Goal: Entertainment & Leisure: Browse casually

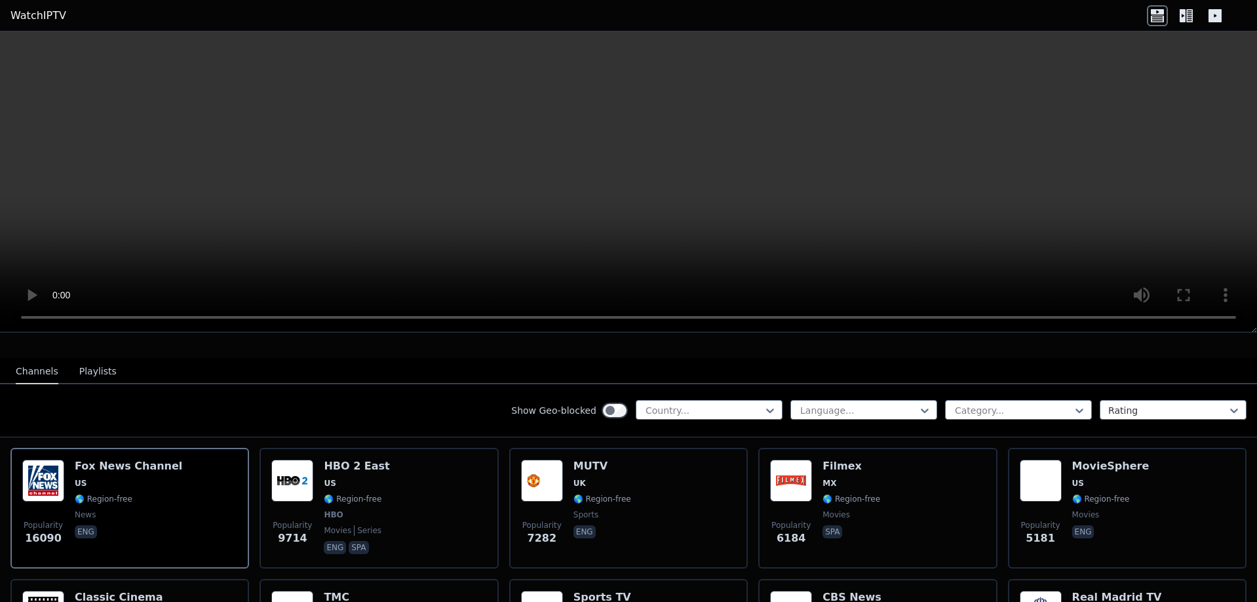
scroll to position [218, 0]
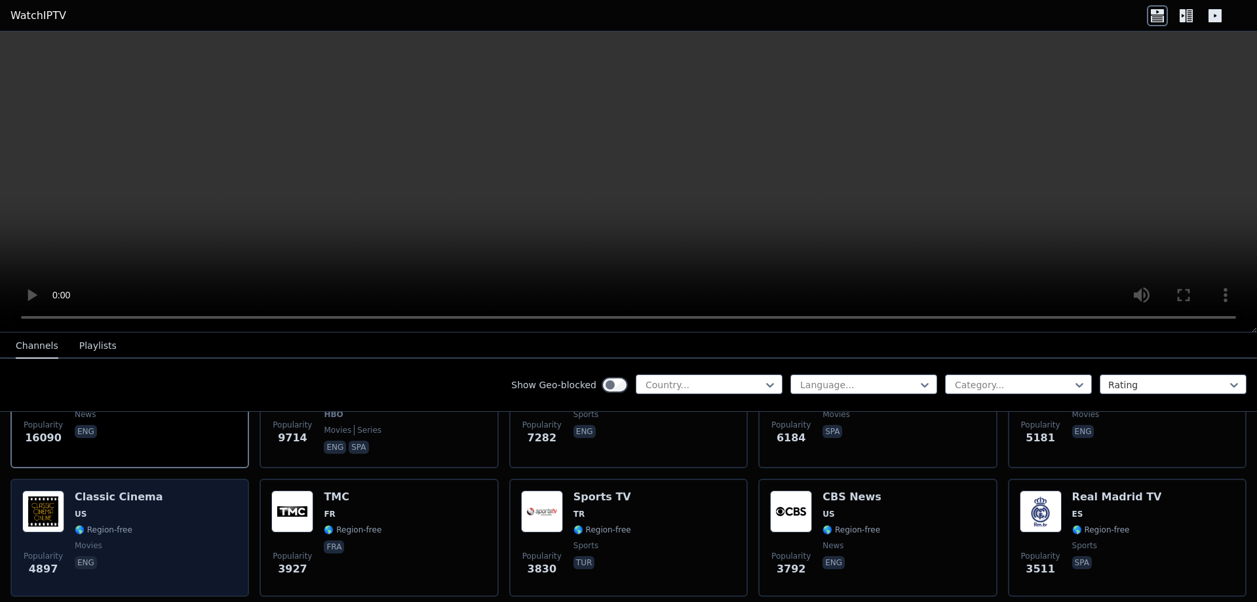
click at [127, 509] on div "Classic Cinema US 🌎 Region-free movies eng" at bounding box center [119, 537] width 88 height 94
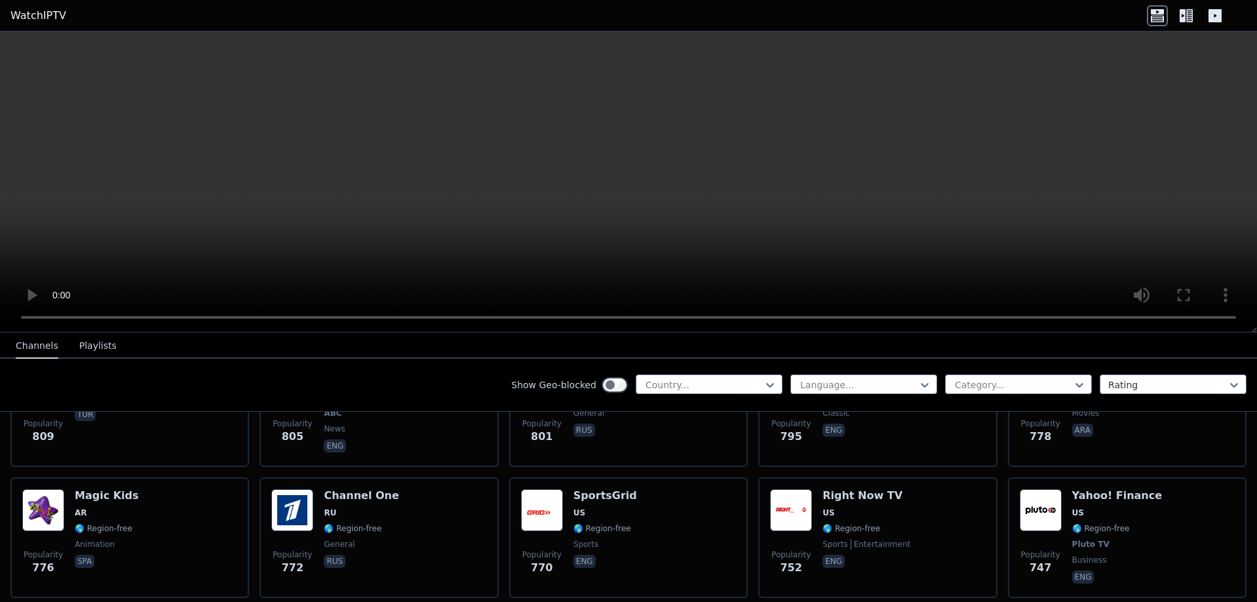
scroll to position [3059, 0]
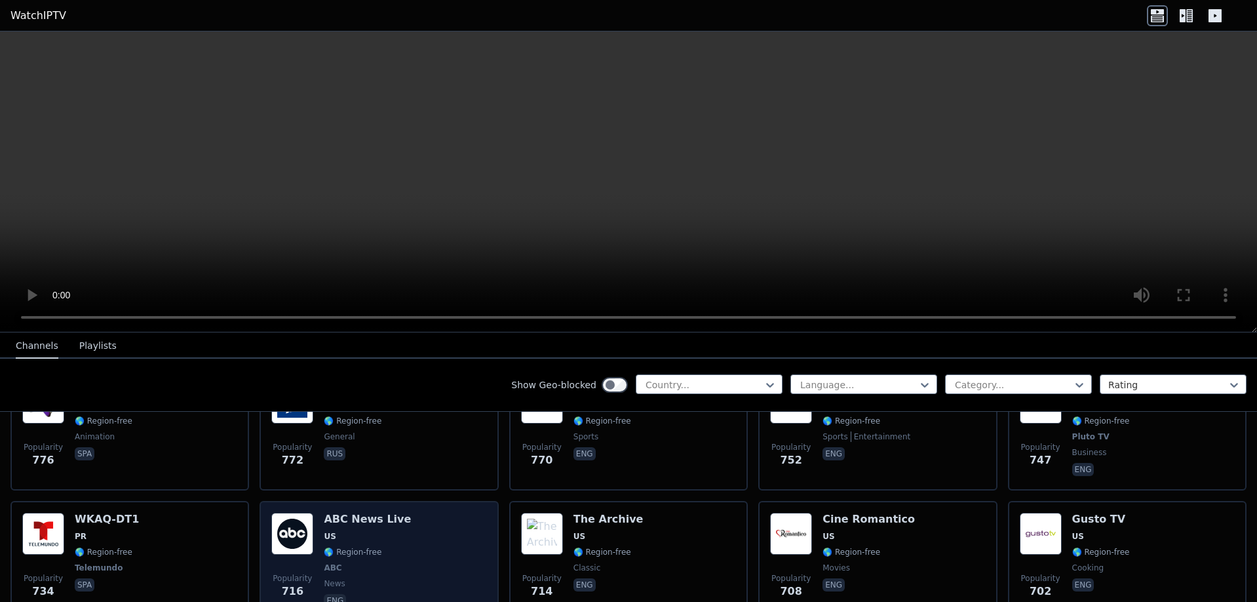
click at [407, 535] on div "Popularity 716 ABC News Live US 🌎 Region-free ABC news eng" at bounding box center [378, 561] width 215 height 97
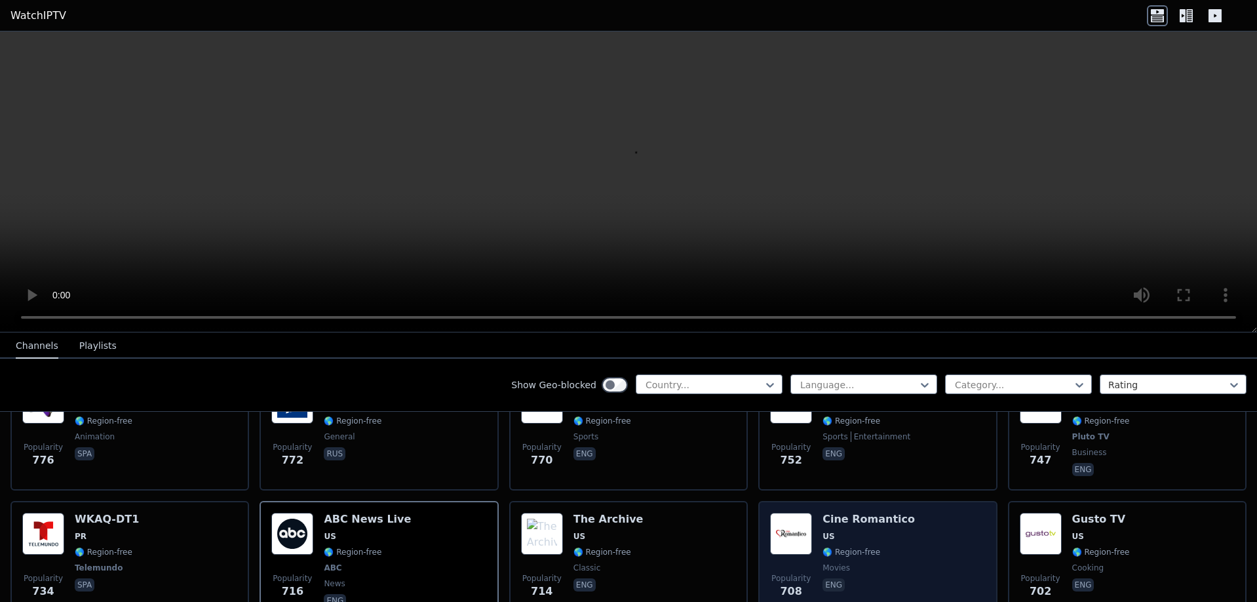
scroll to position [3277, 0]
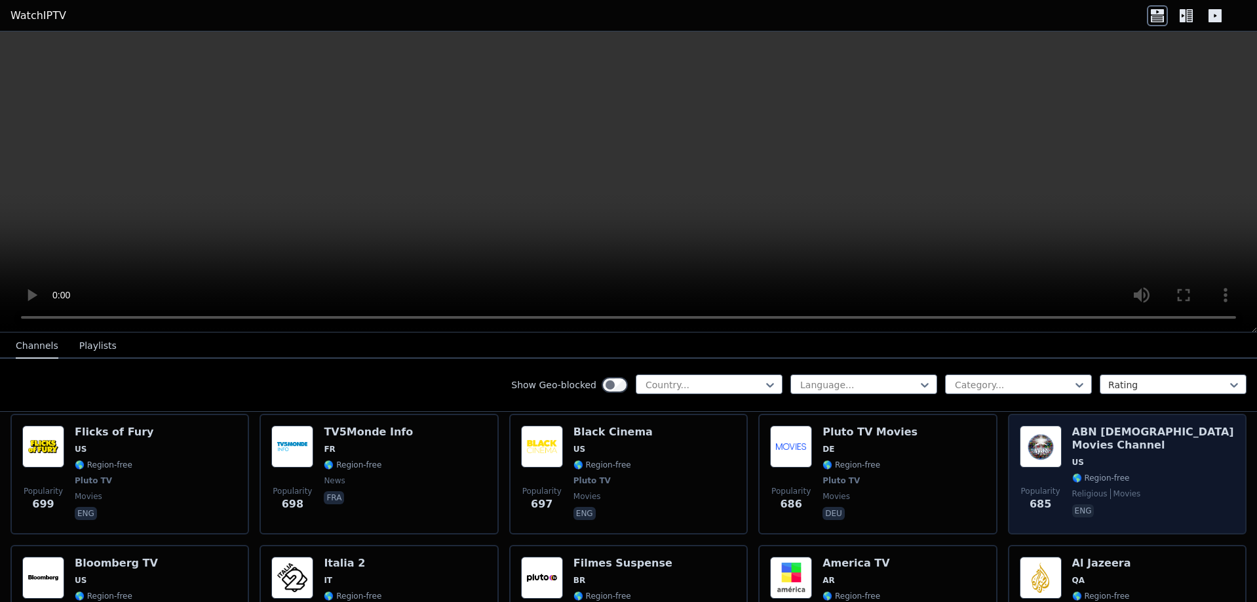
click at [1110, 488] on span "movies" at bounding box center [1125, 493] width 31 height 10
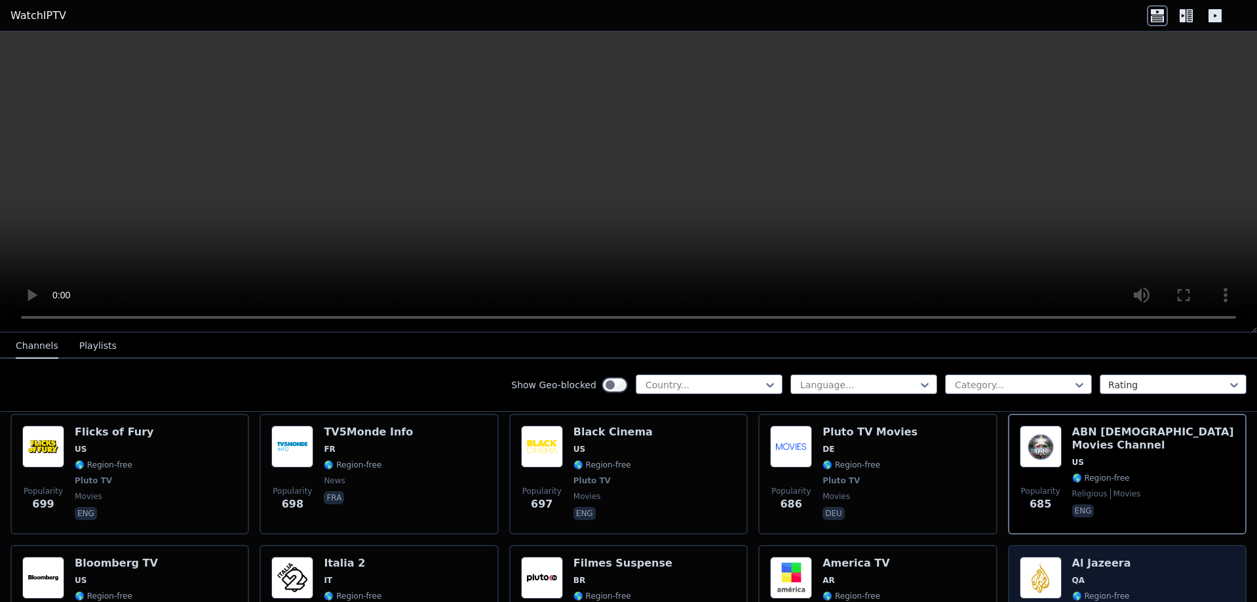
click at [1106, 575] on span "QA" at bounding box center [1101, 580] width 59 height 10
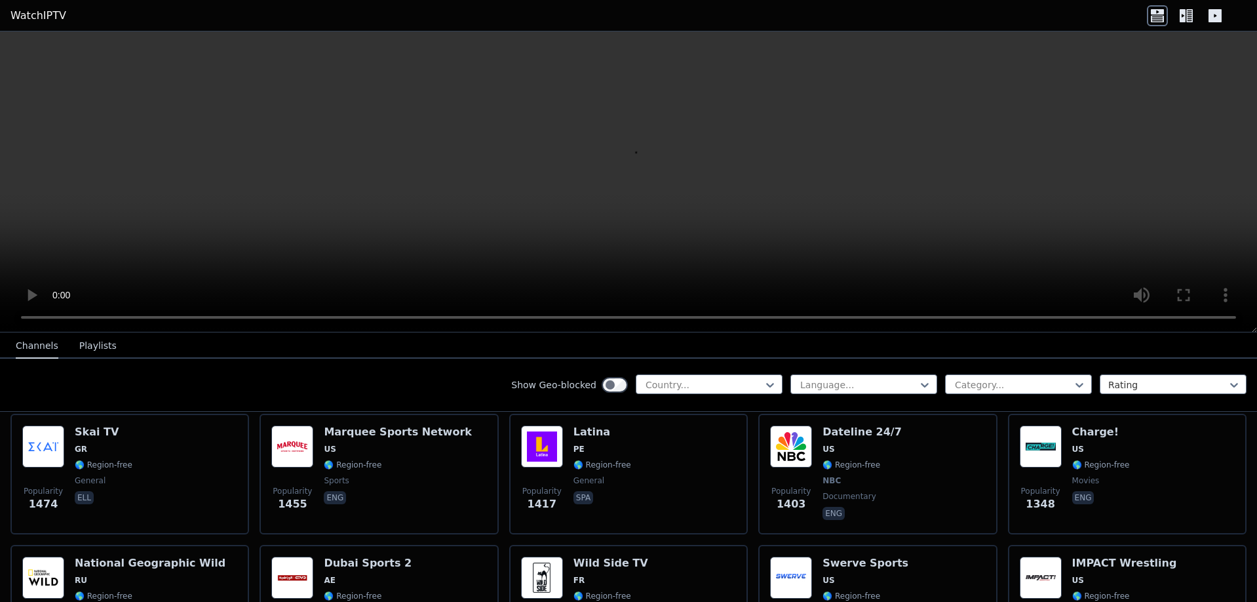
scroll to position [1165, 0]
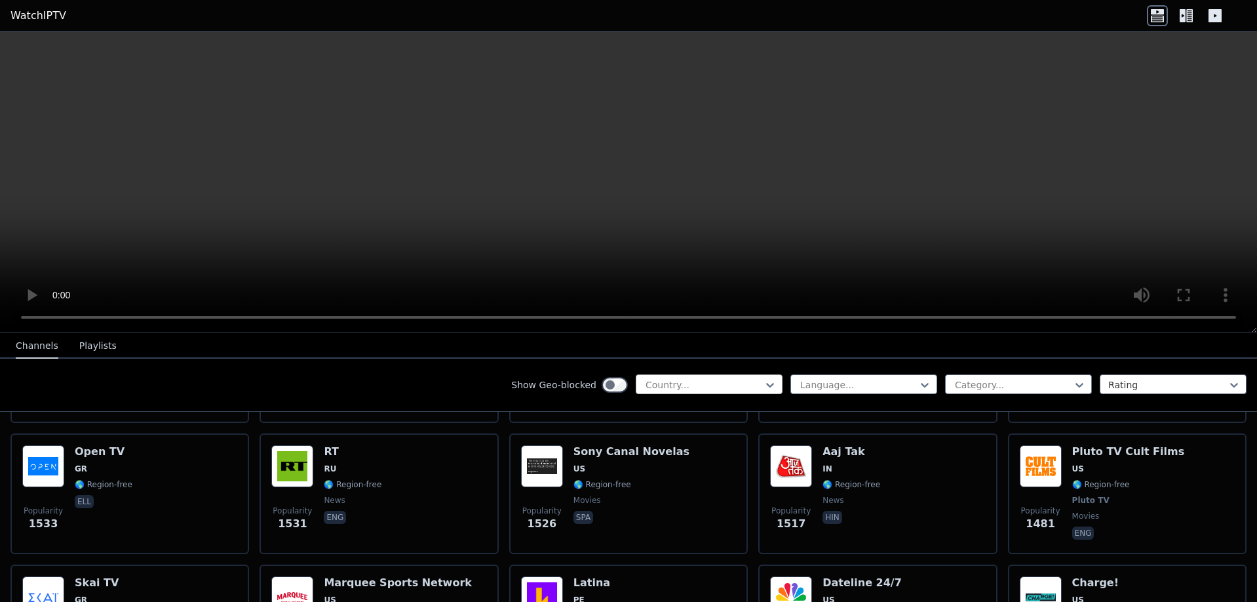
click at [725, 383] on div at bounding box center [703, 384] width 119 height 13
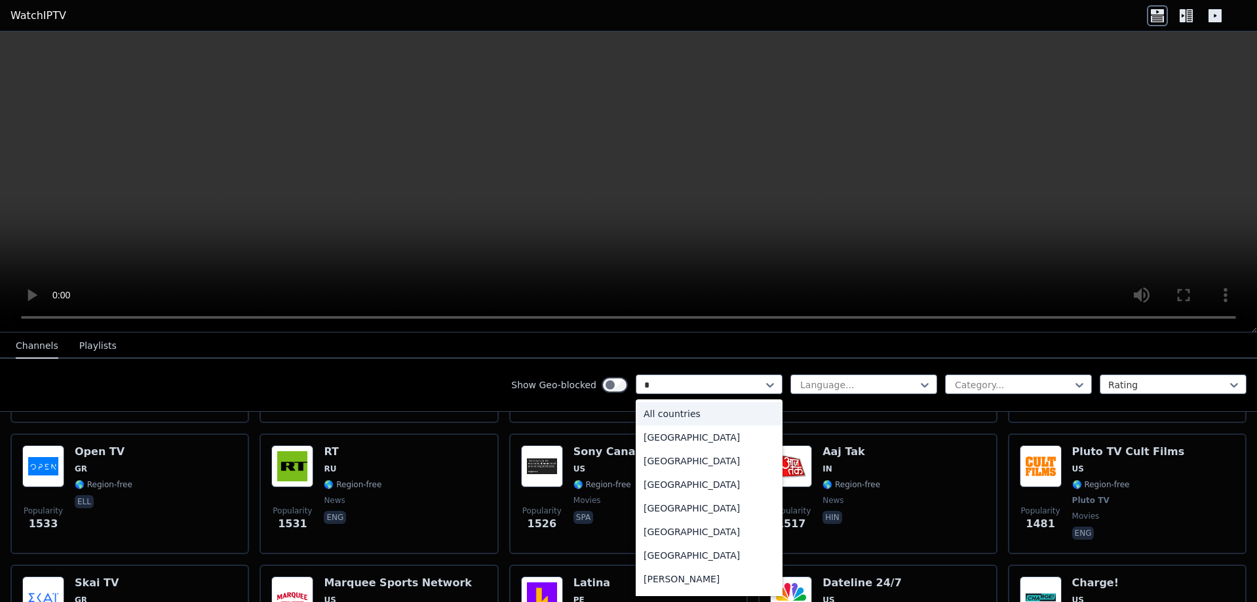
type input "**"
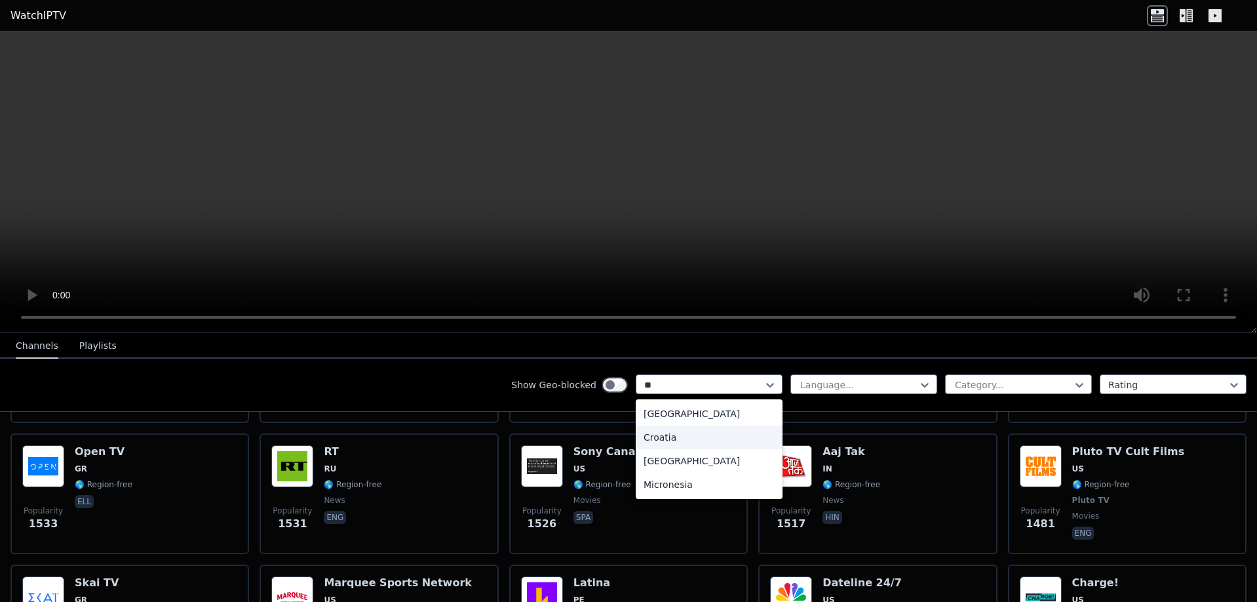
click at [661, 437] on div "Croatia" at bounding box center [709, 437] width 147 height 24
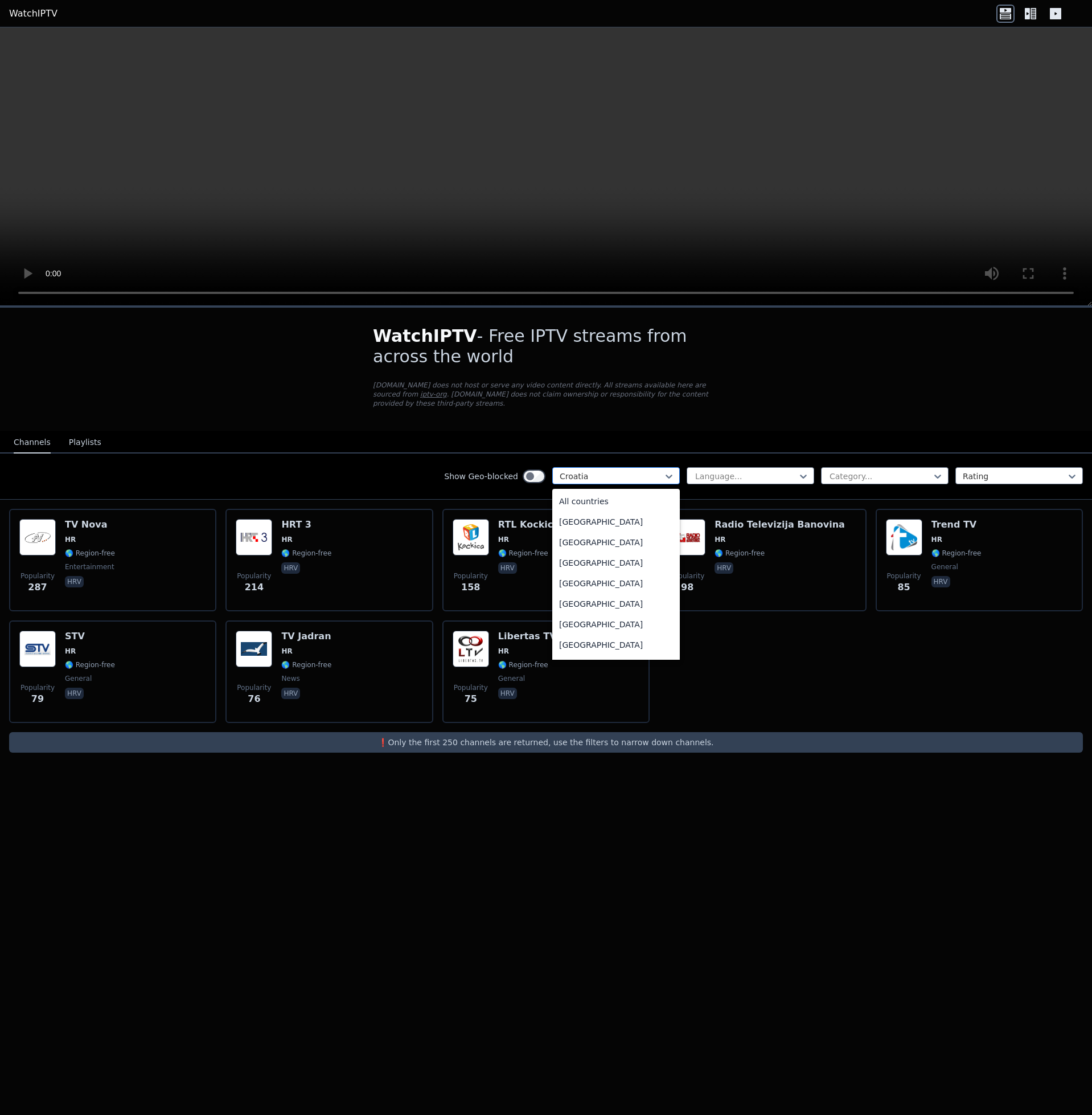
click at [615, 470] on div at bounding box center [611, 475] width 103 height 11
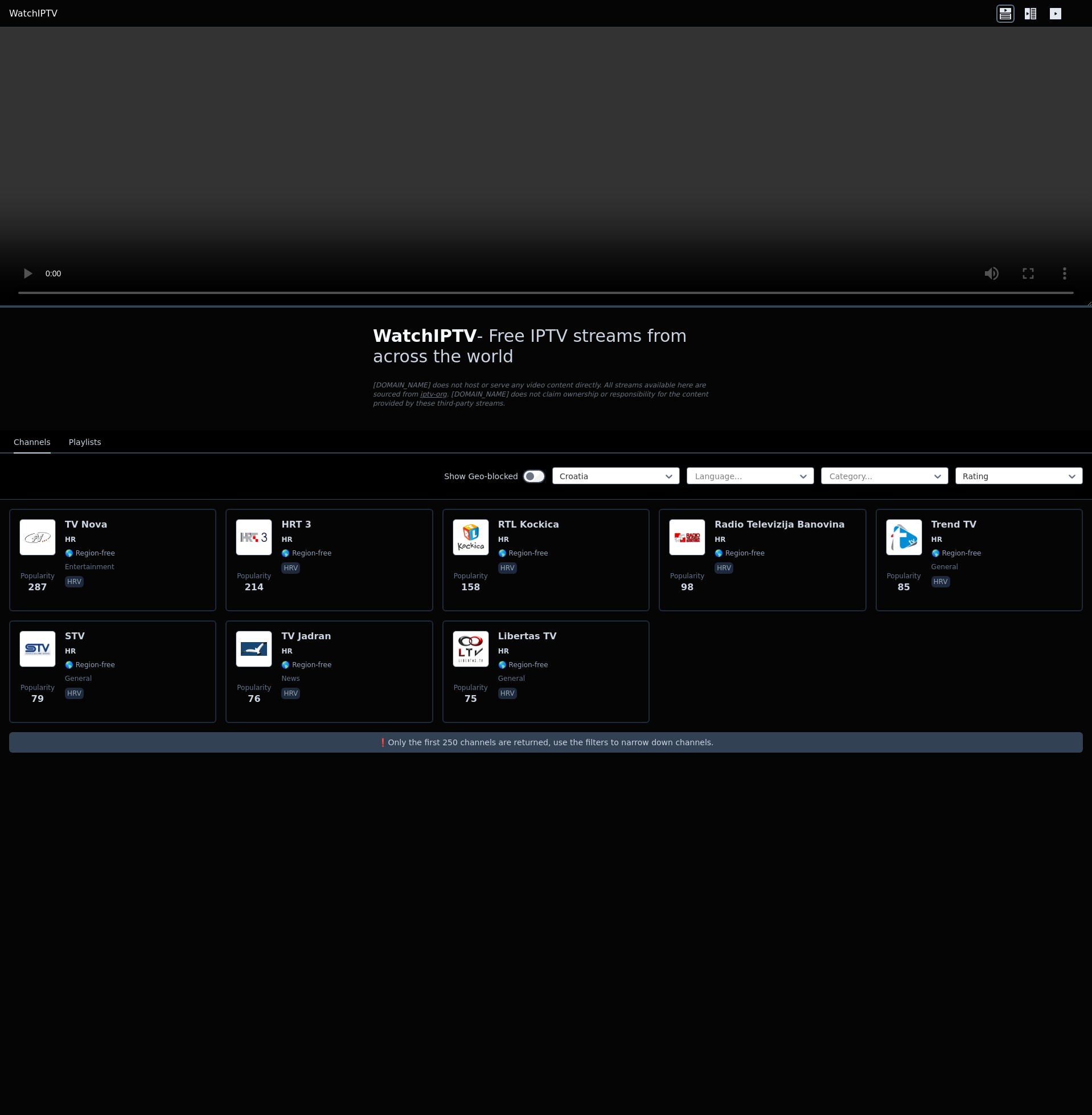
click at [409, 475] on div "Show Geo-blocked Croatia Language... Category... Rating" at bounding box center [546, 476] width 1092 height 46
click at [63, 432] on div "Channels Playlists" at bounding box center [57, 442] width 106 height 22
click at [77, 435] on button "Playlists" at bounding box center [84, 442] width 32 height 22
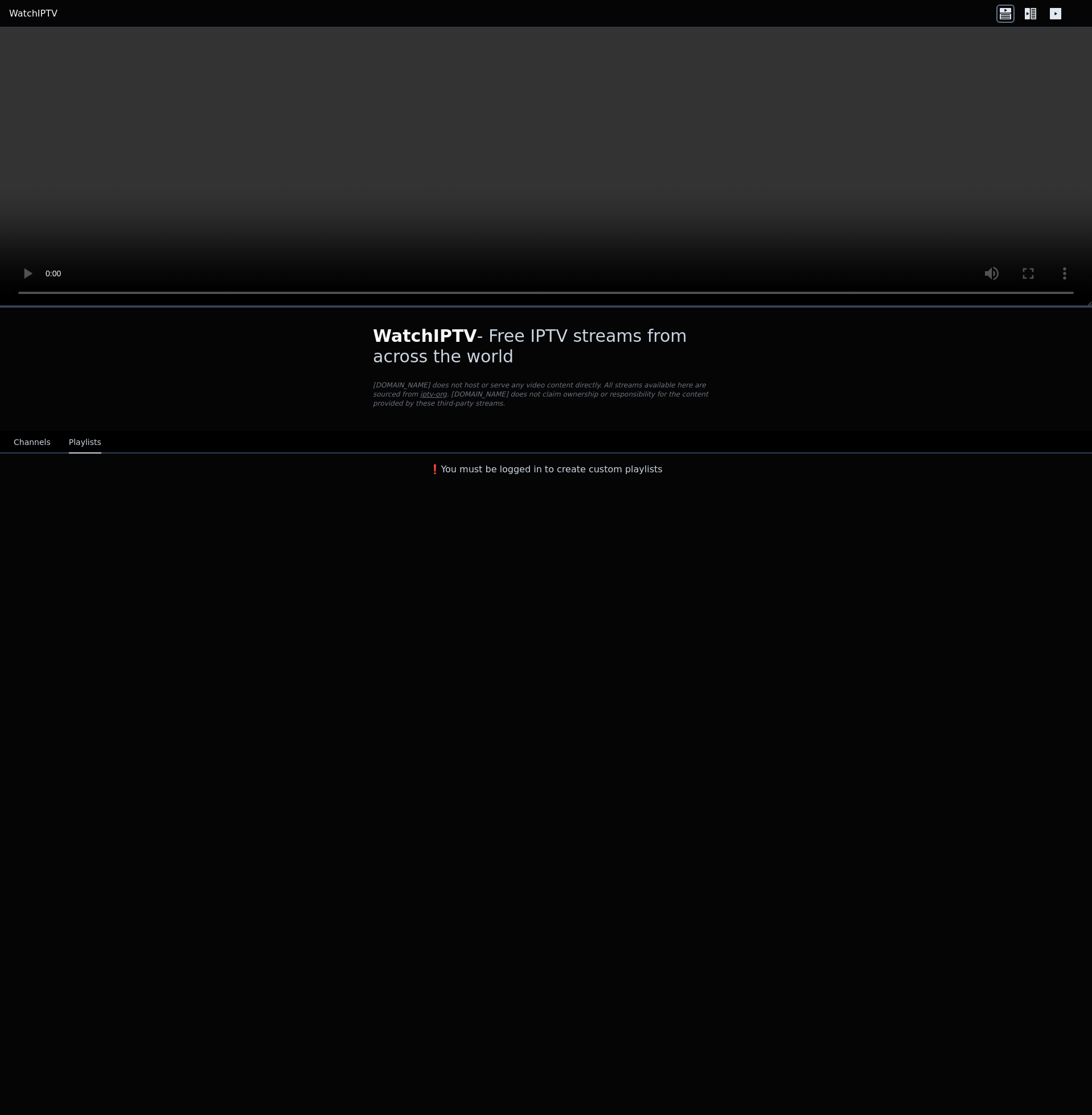
click at [42, 437] on button "Channels" at bounding box center [32, 442] width 37 height 22
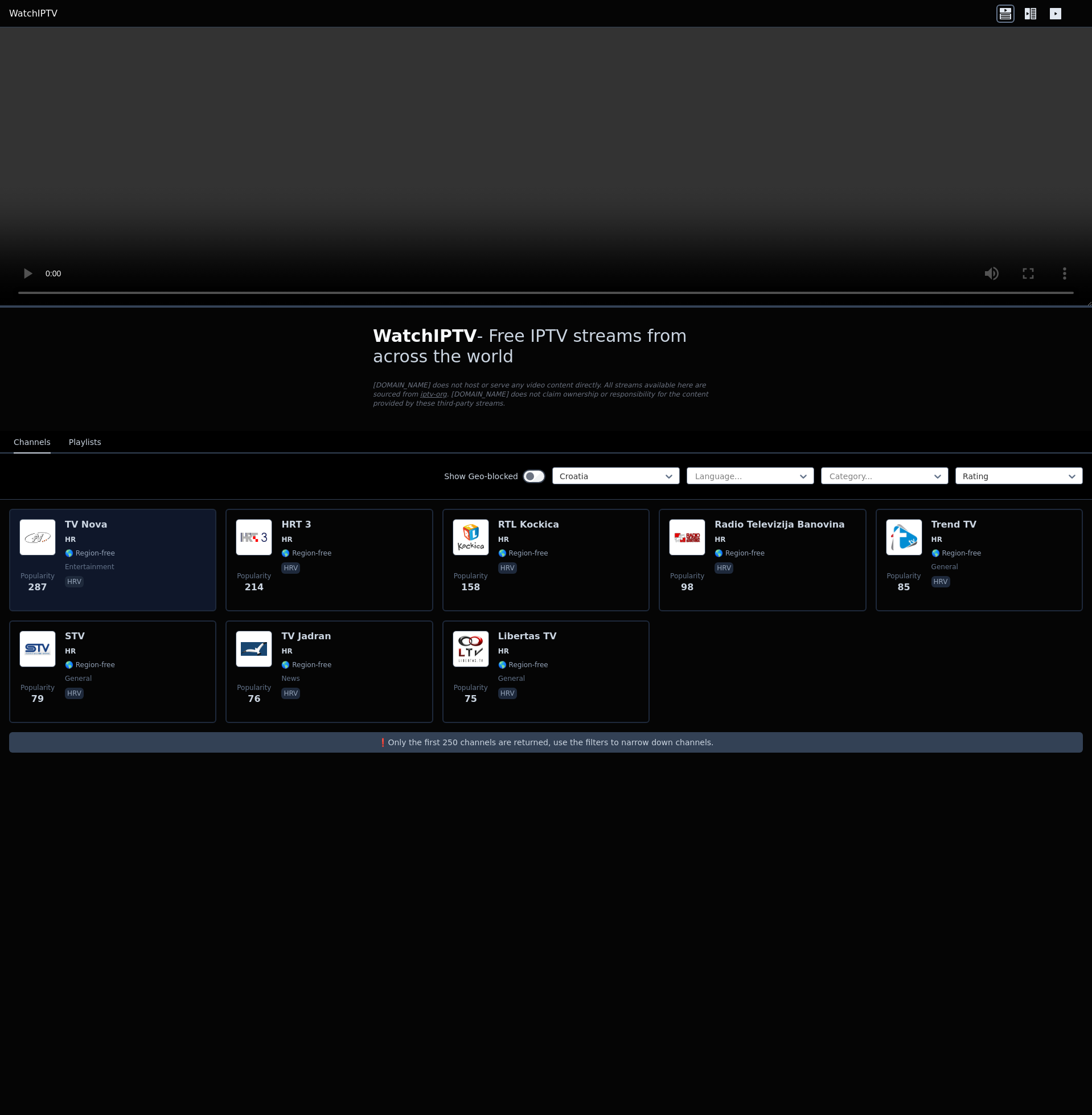
click at [130, 522] on div "Popularity 287 TV Nova HR 🌎 Region-free entertainment hrv" at bounding box center [112, 560] width 187 height 82
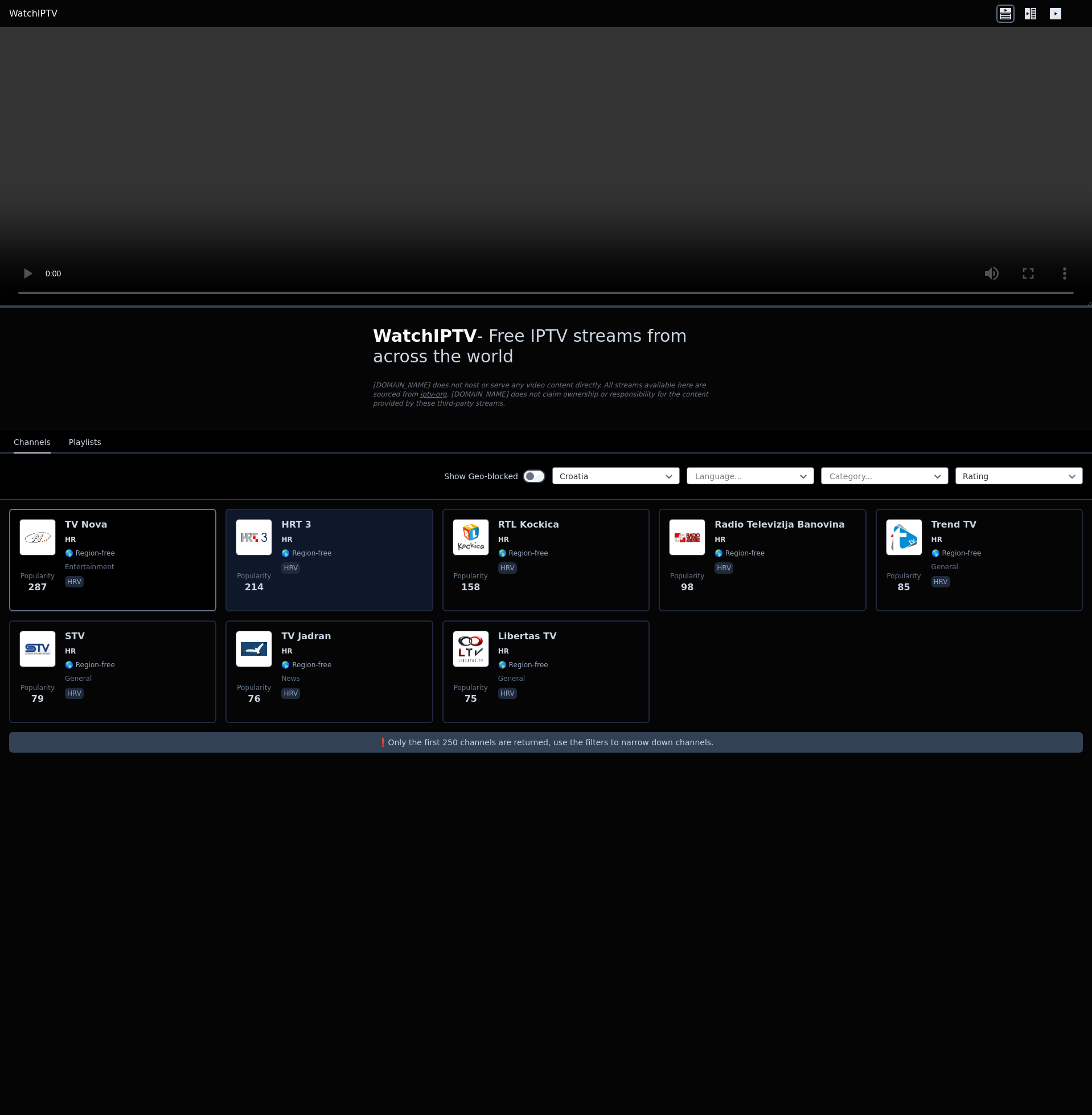
click at [320, 522] on div "HRT 3 HR 🌎 Region-free hrv" at bounding box center [307, 560] width 50 height 82
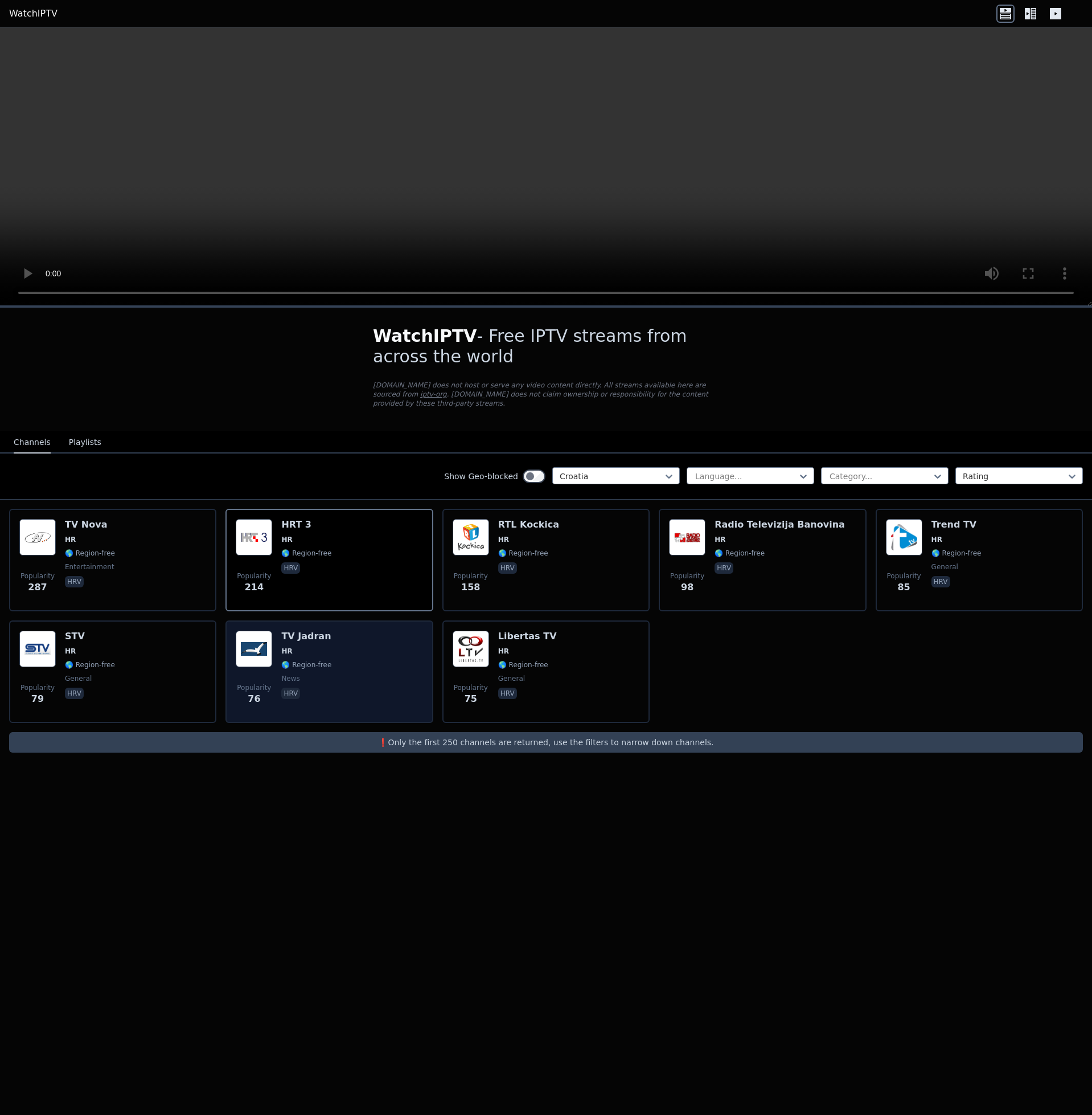
click at [336, 522] on div "Popularity 76 TV Jadran HR 🌎 Region-free news hrv" at bounding box center [328, 672] width 187 height 82
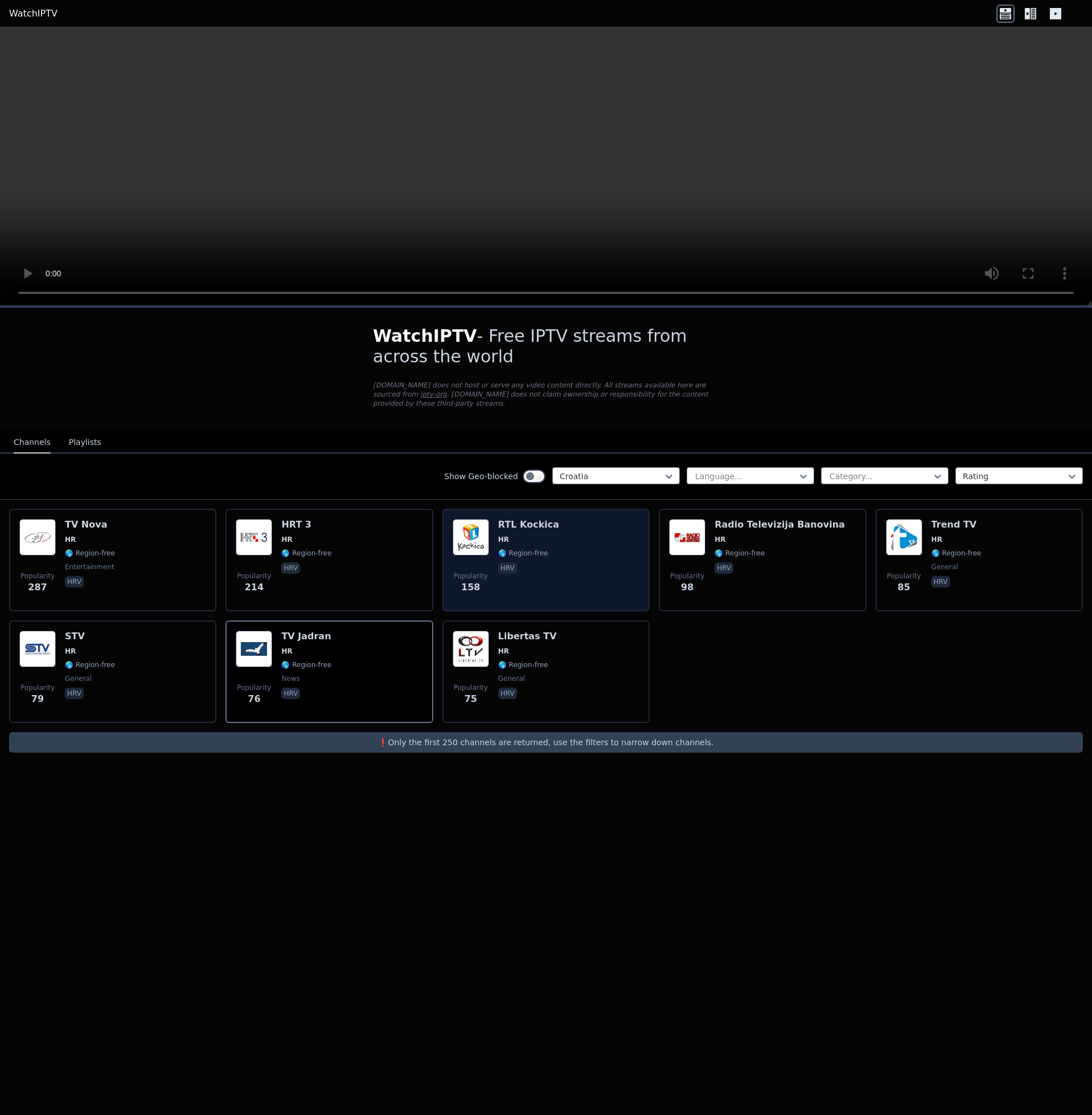
click at [556, 522] on div "Popularity 158 RTL Kockica HR 🌎 Region-free hrv" at bounding box center [546, 560] width 187 height 82
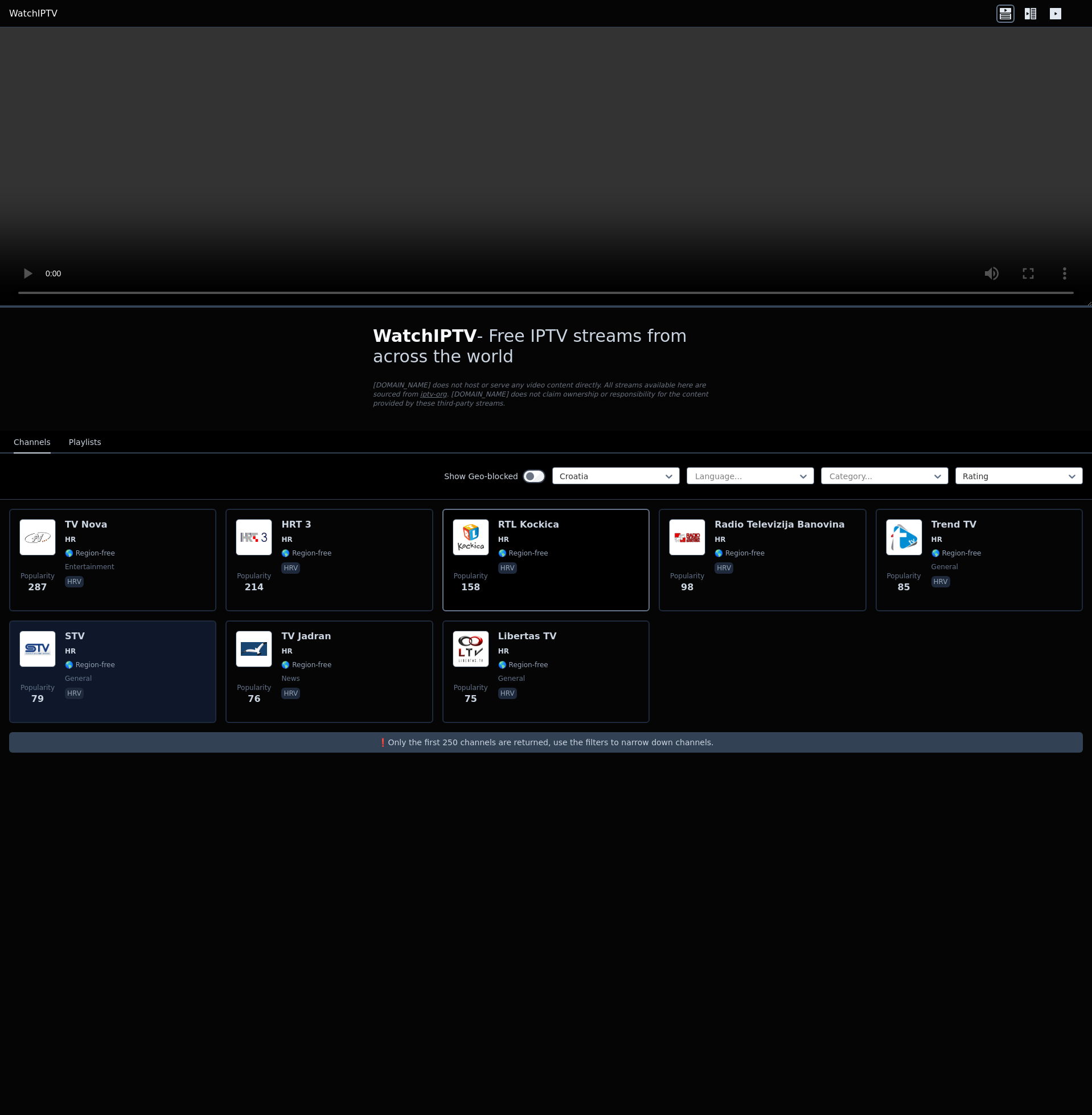
click at [109, 522] on div "Popularity 79 STV HR 🌎 Region-free general [DEMOGRAPHIC_DATA]" at bounding box center [112, 672] width 187 height 82
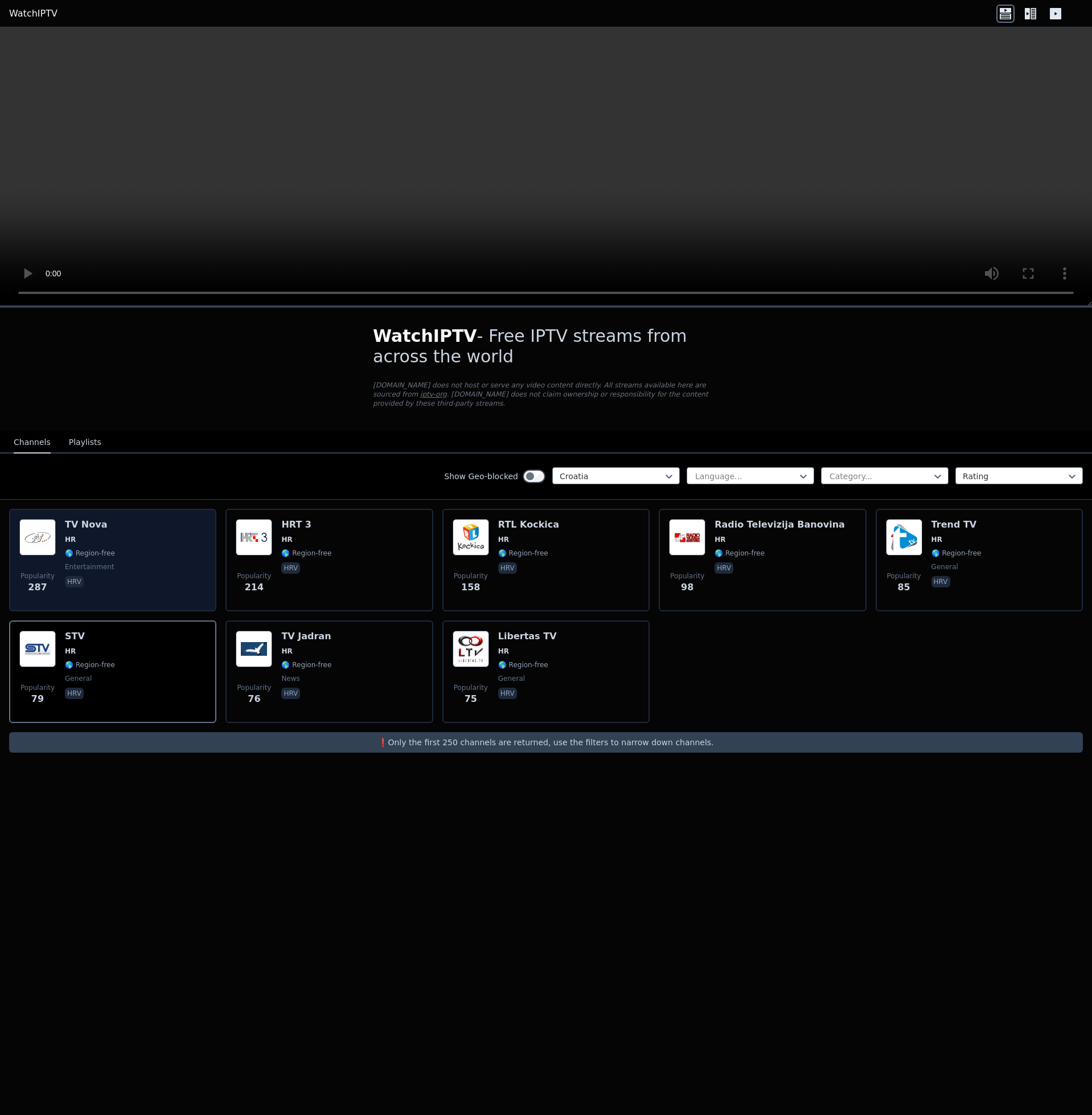
click at [171, 522] on div "Popularity 287 TV Nova HR 🌎 Region-free entertainment hrv" at bounding box center [112, 560] width 187 height 82
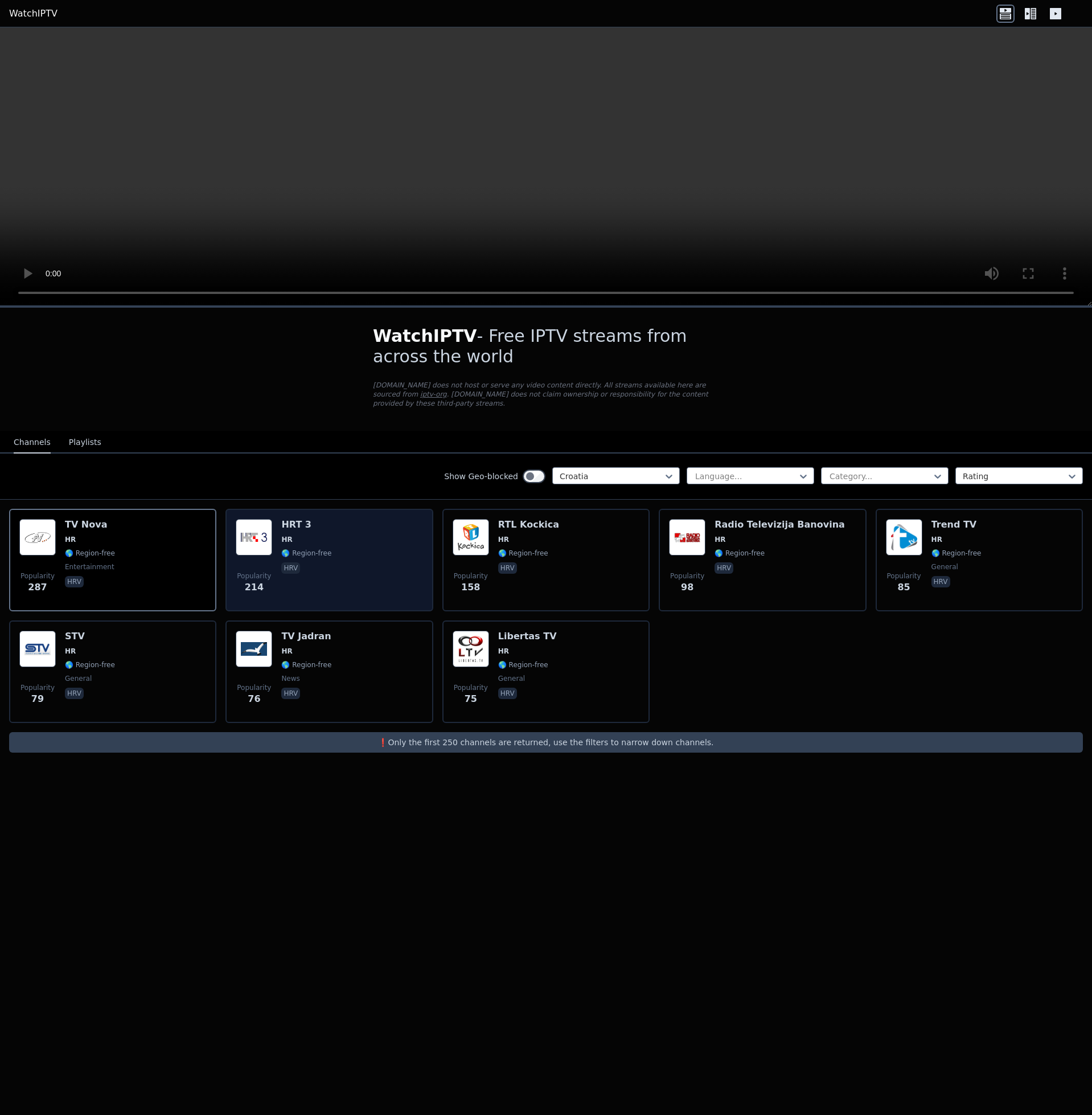
click at [306, 522] on div "HRT 3 HR 🌎 Region-free hrv" at bounding box center [307, 560] width 50 height 82
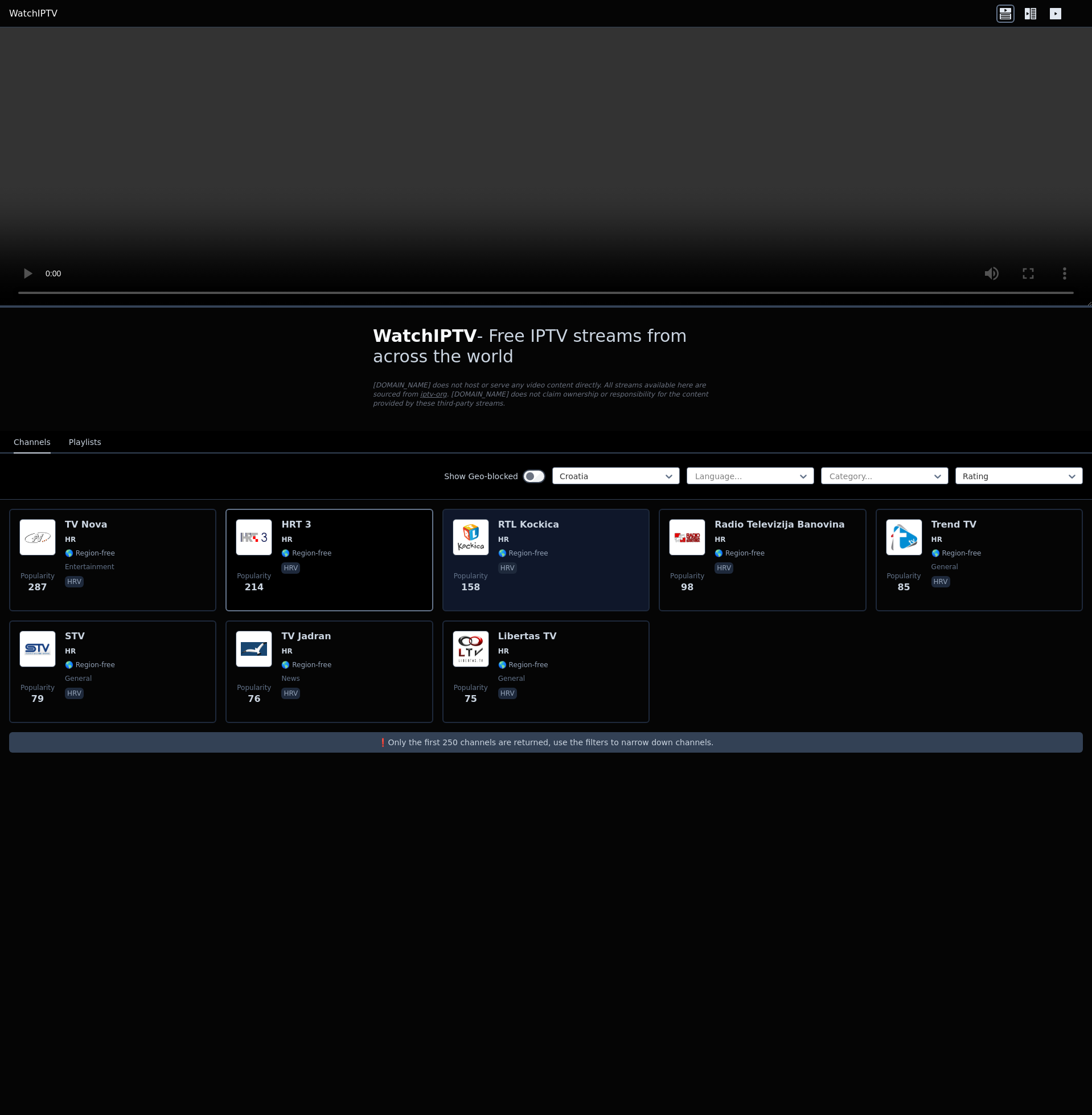
click at [581, 522] on div "Popularity 158 RTL Kockica HR 🌎 Region-free hrv" at bounding box center [546, 560] width 187 height 82
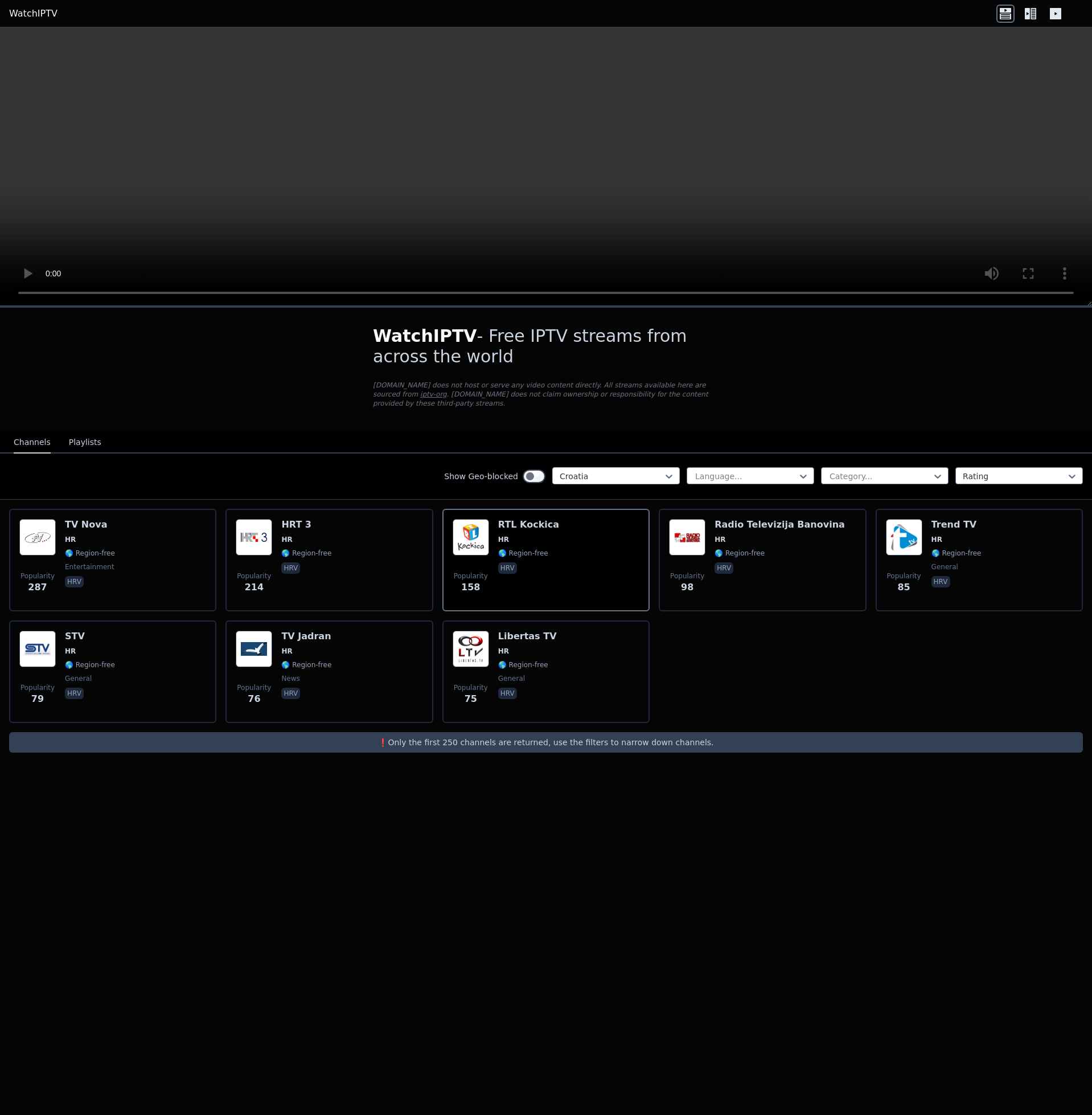
click at [650, 470] on div at bounding box center [611, 475] width 103 height 11
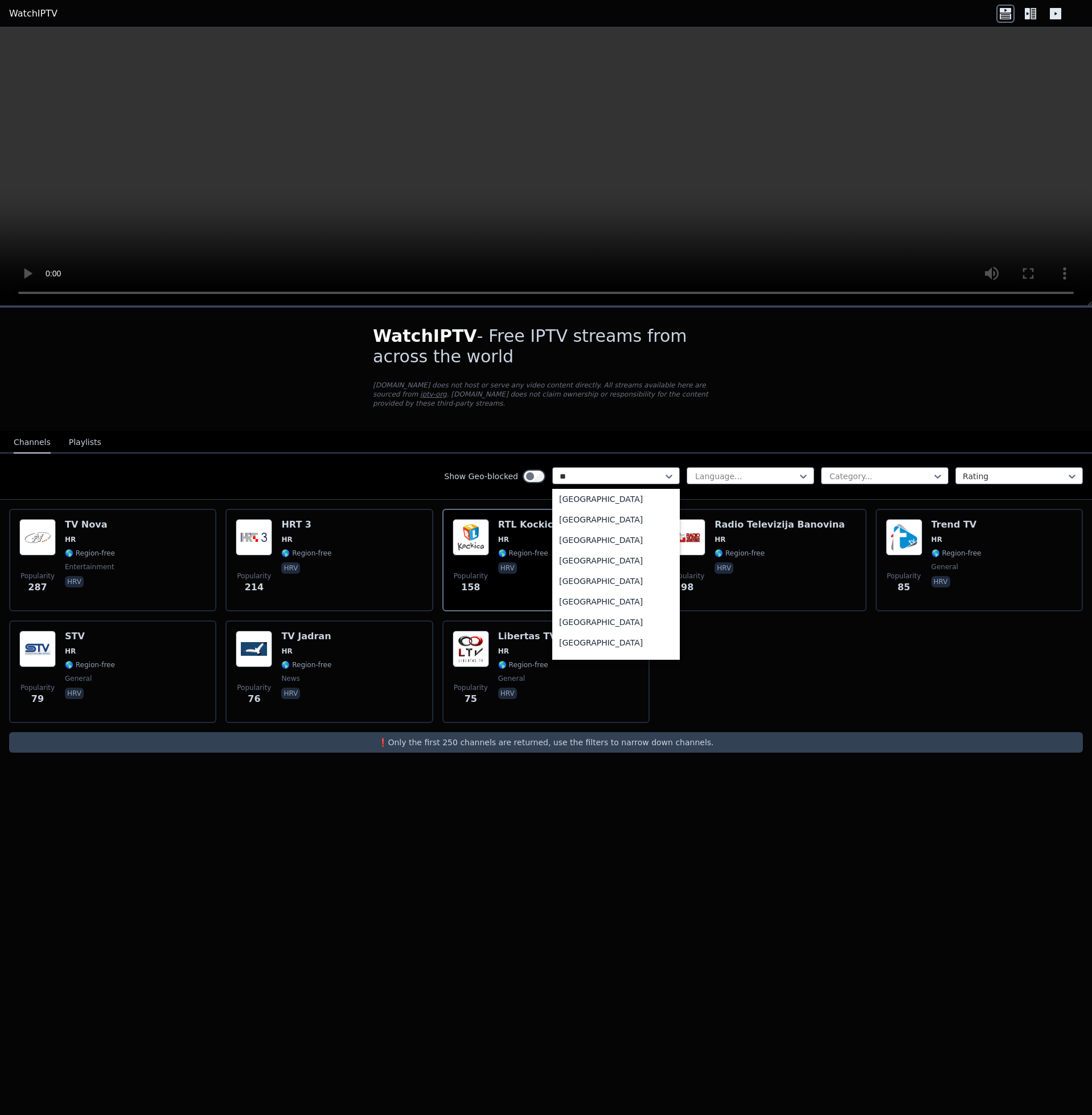
type input "***"
click at [591, 512] on div "[GEOGRAPHIC_DATA]" at bounding box center [616, 522] width 128 height 21
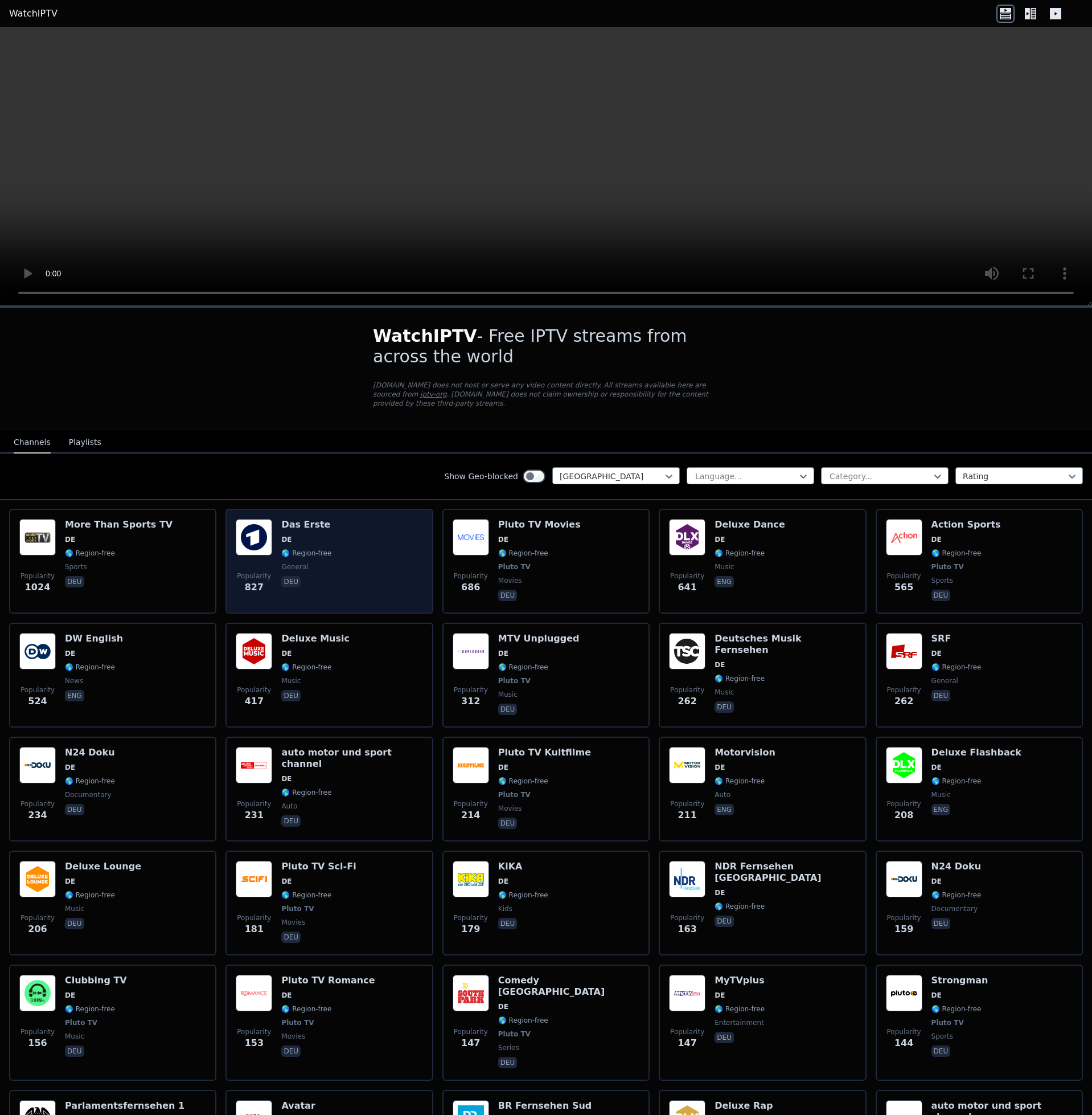
click at [378, 522] on div "Popularity 827 Das Erste DE 🌎 Region-free general deu" at bounding box center [328, 561] width 187 height 84
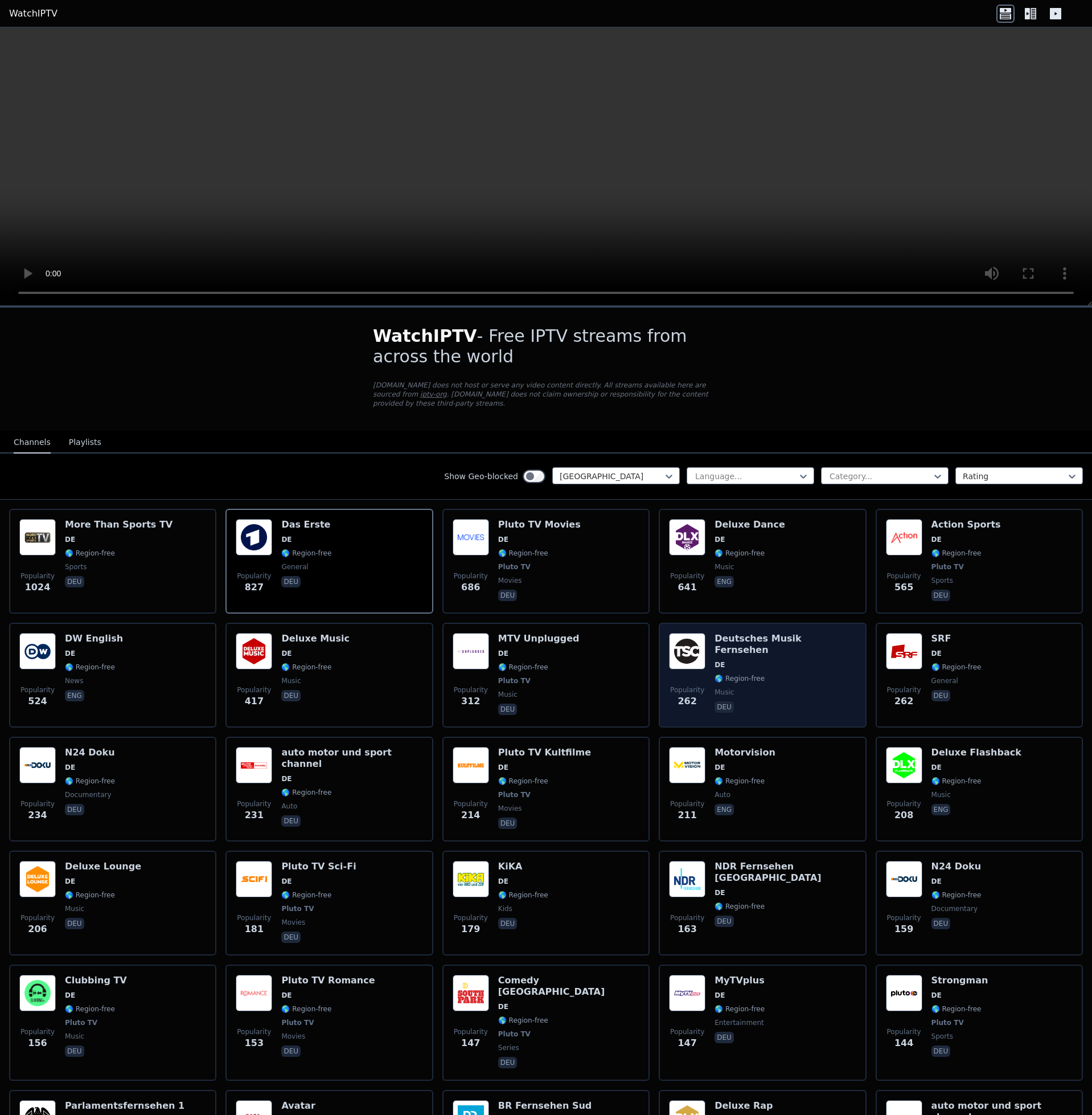
click at [781, 522] on div "Deutsches Musik Fernsehen DE 🌎 Region-free music deu" at bounding box center [785, 674] width 142 height 84
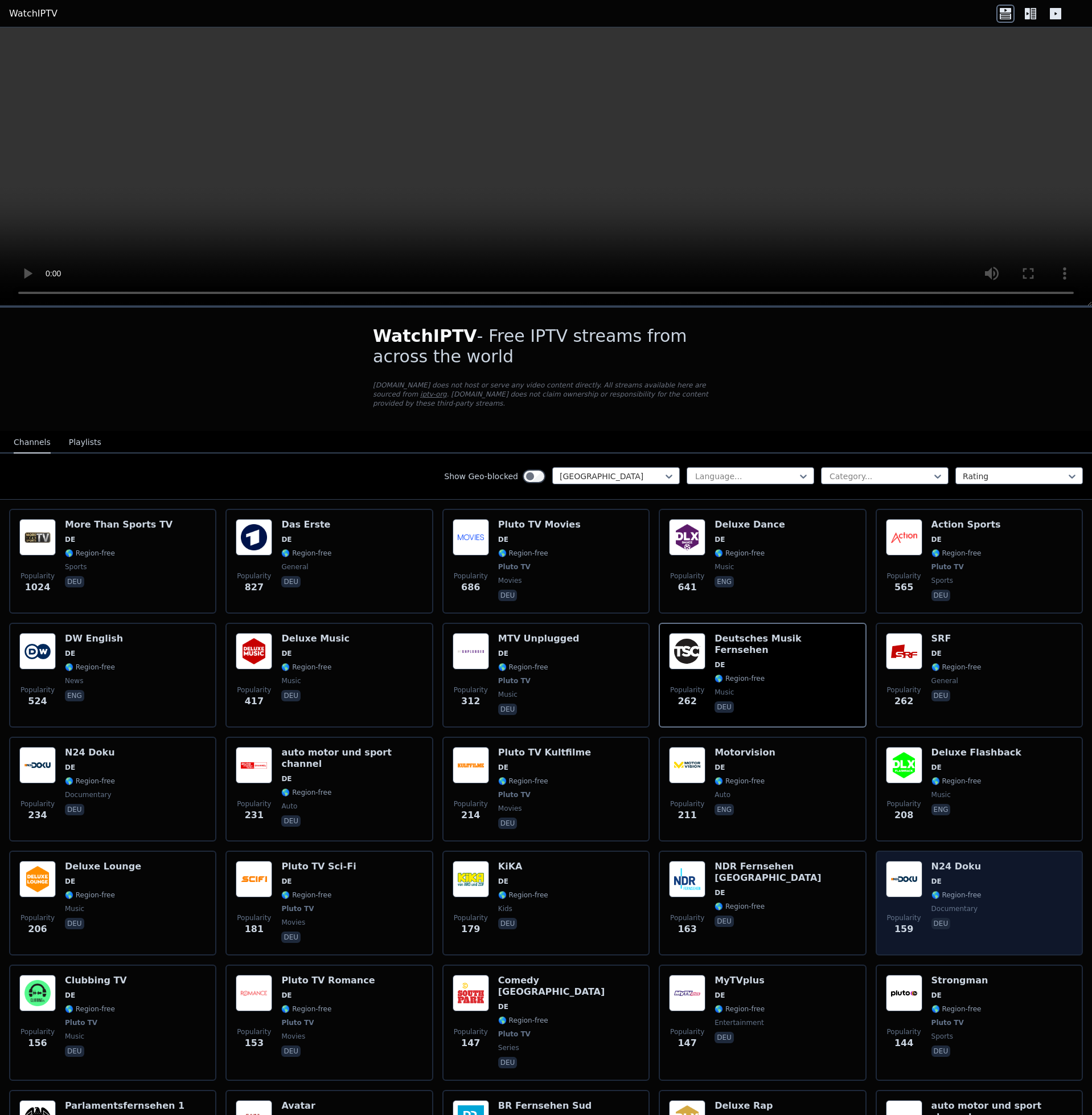
click at [976, 522] on div "Popularity 159 N24 Doku DE 🌎 Region-free documentary deu" at bounding box center [979, 902] width 187 height 84
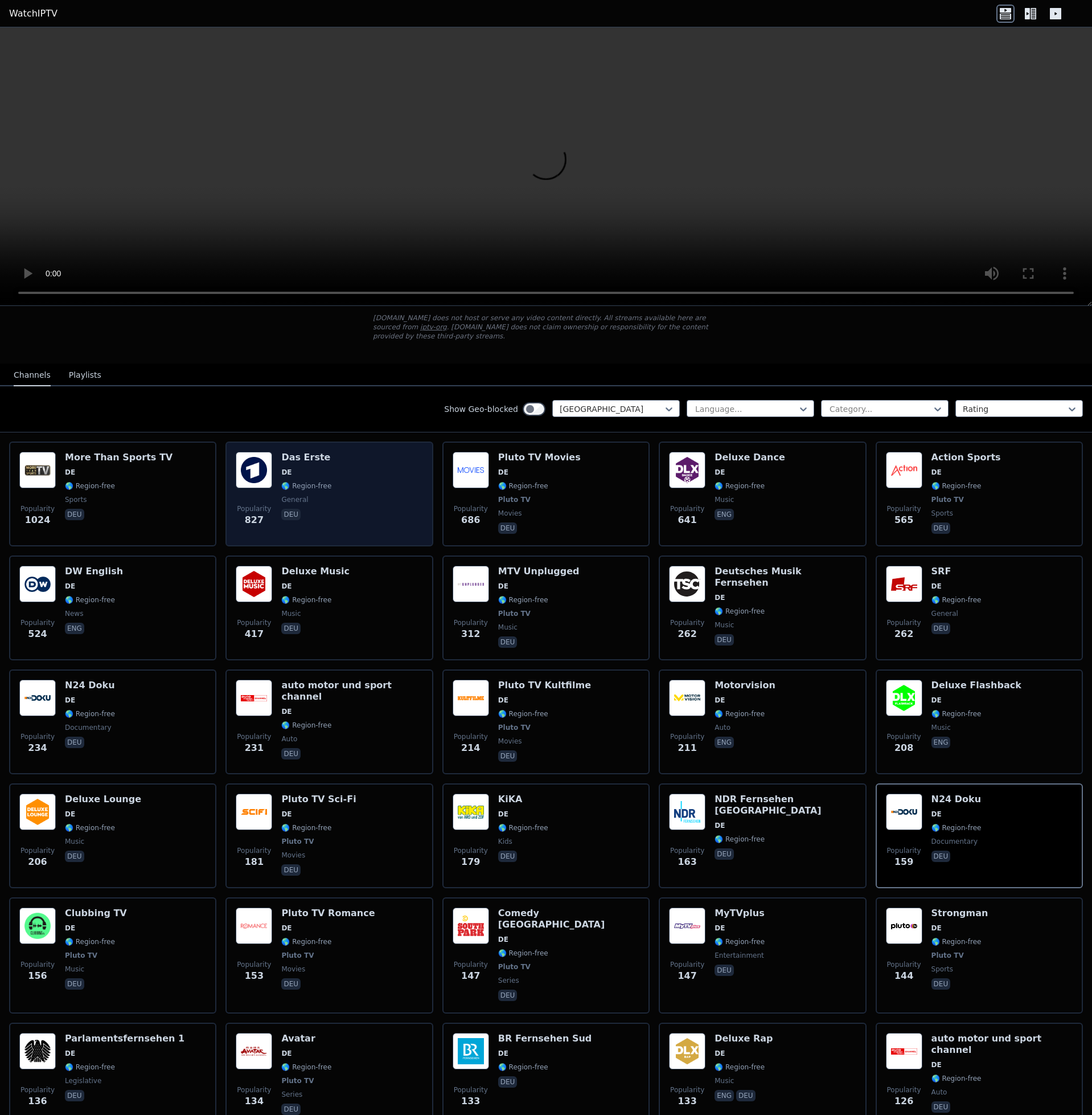
scroll to position [95, 0]
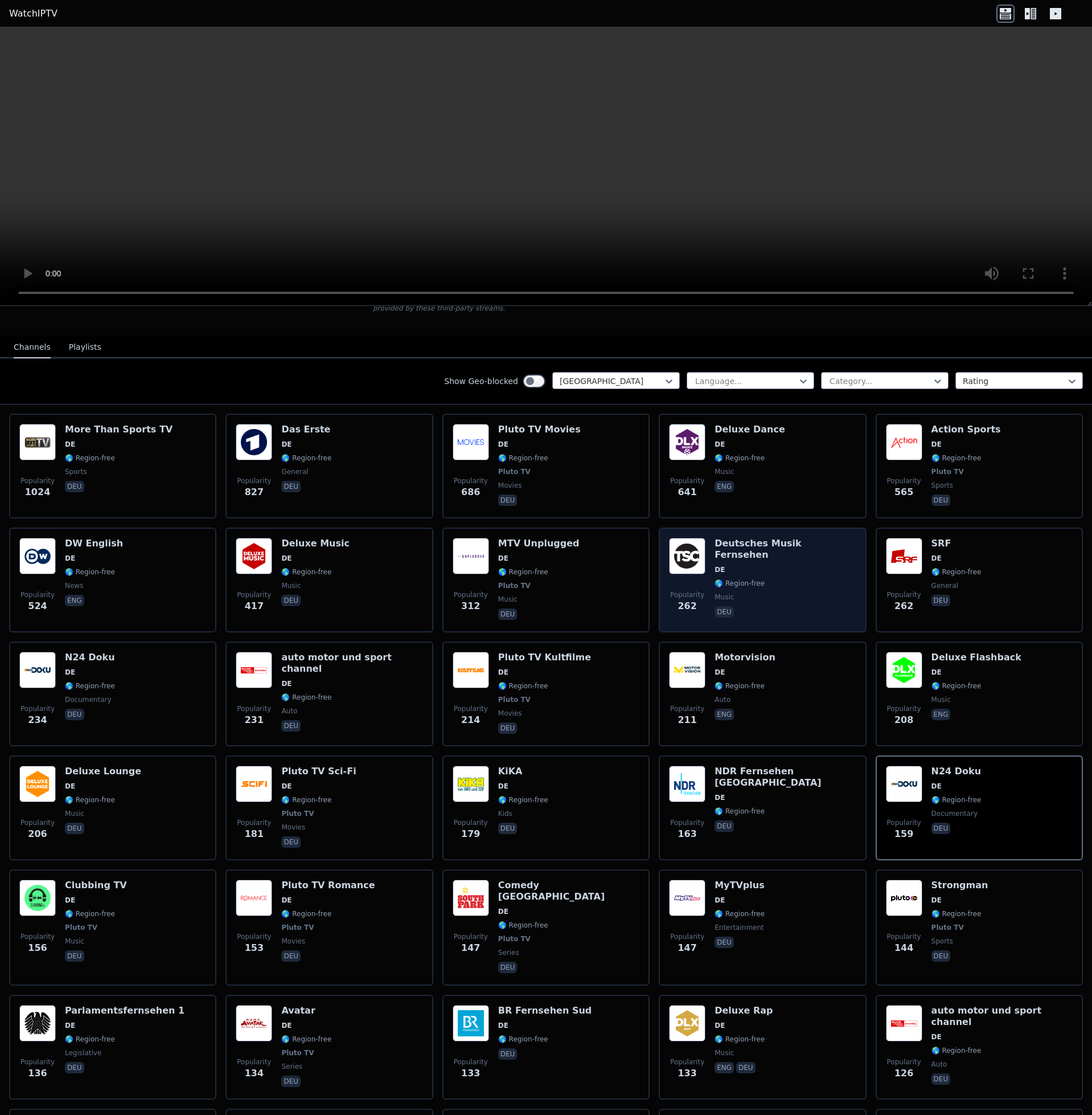
click at [751, 522] on span "DE" at bounding box center [785, 569] width 142 height 9
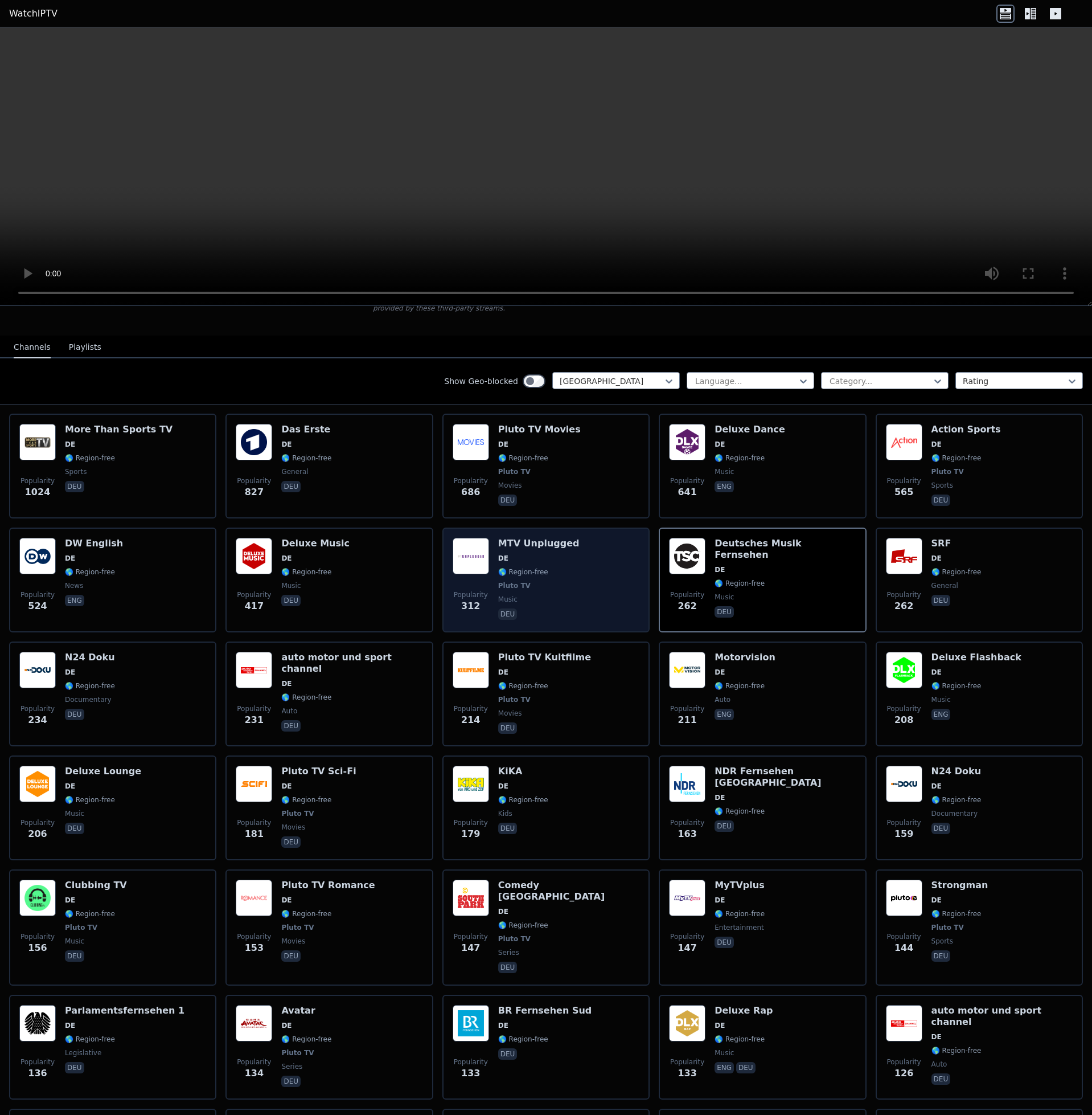
click at [526, 522] on span "DE" at bounding box center [539, 558] width 82 height 9
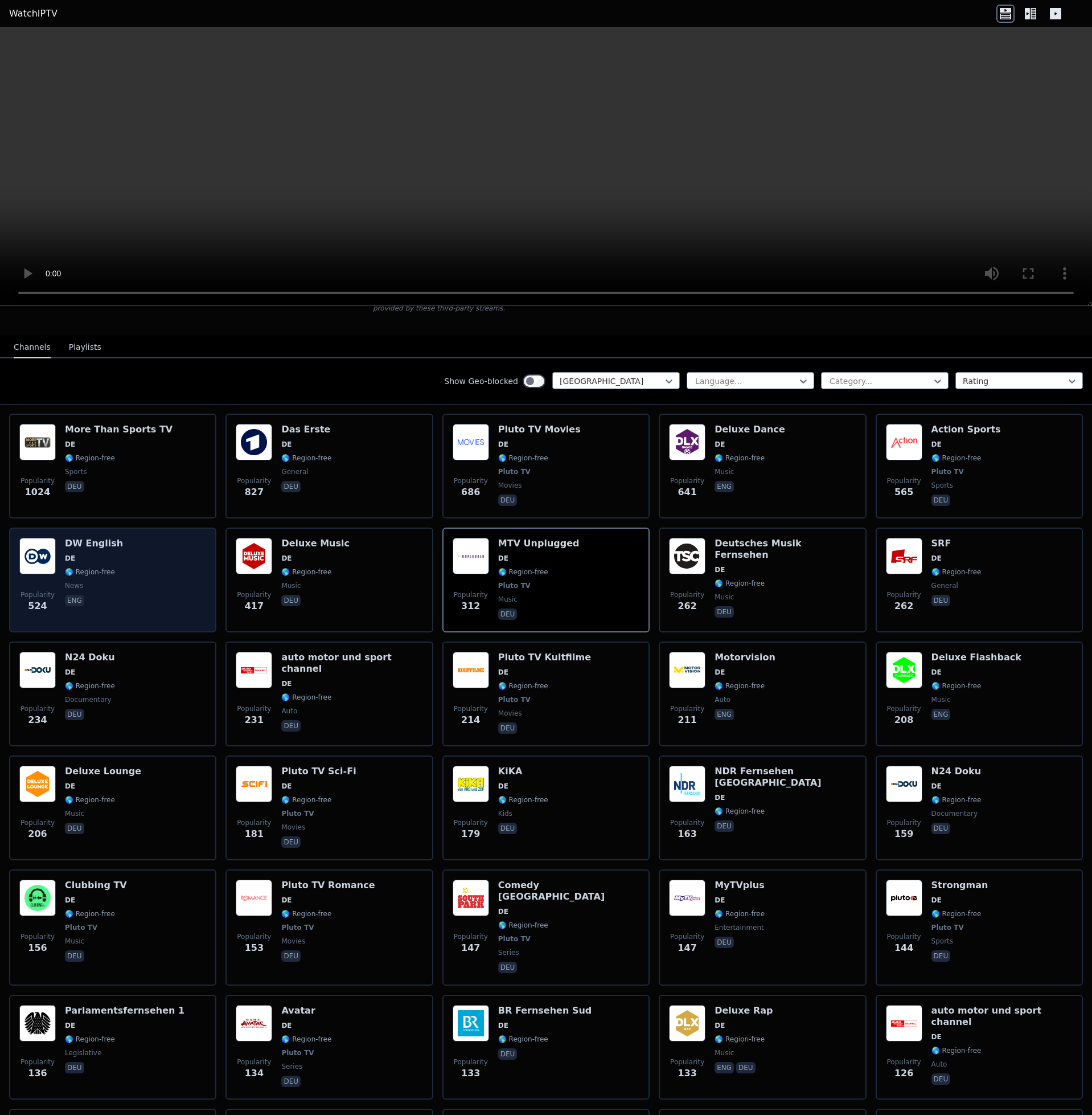
click at [142, 522] on div "Popularity 524 DW English DE 🌎 Region-free news eng" at bounding box center [112, 580] width 187 height 84
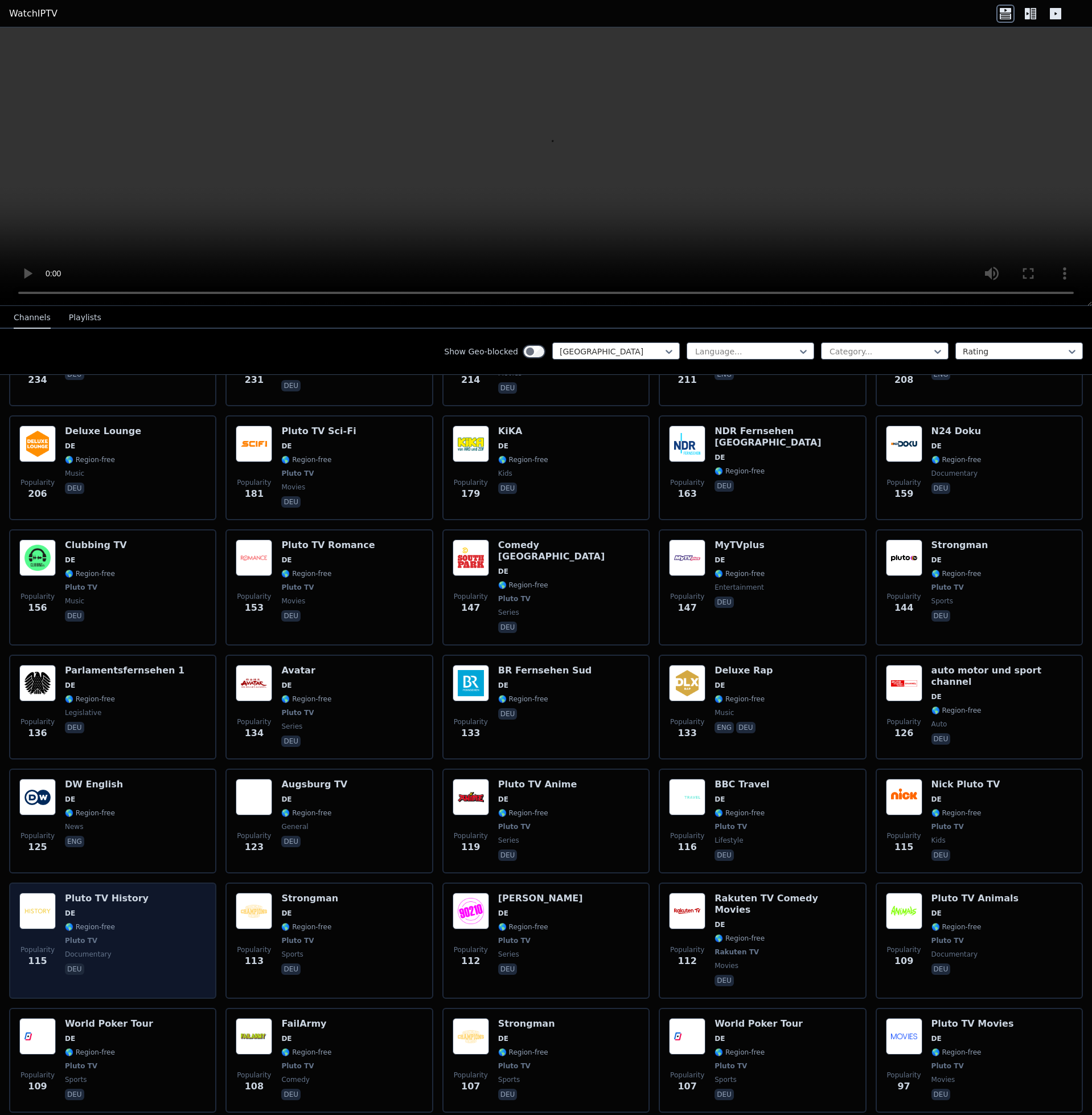
scroll to position [285, 0]
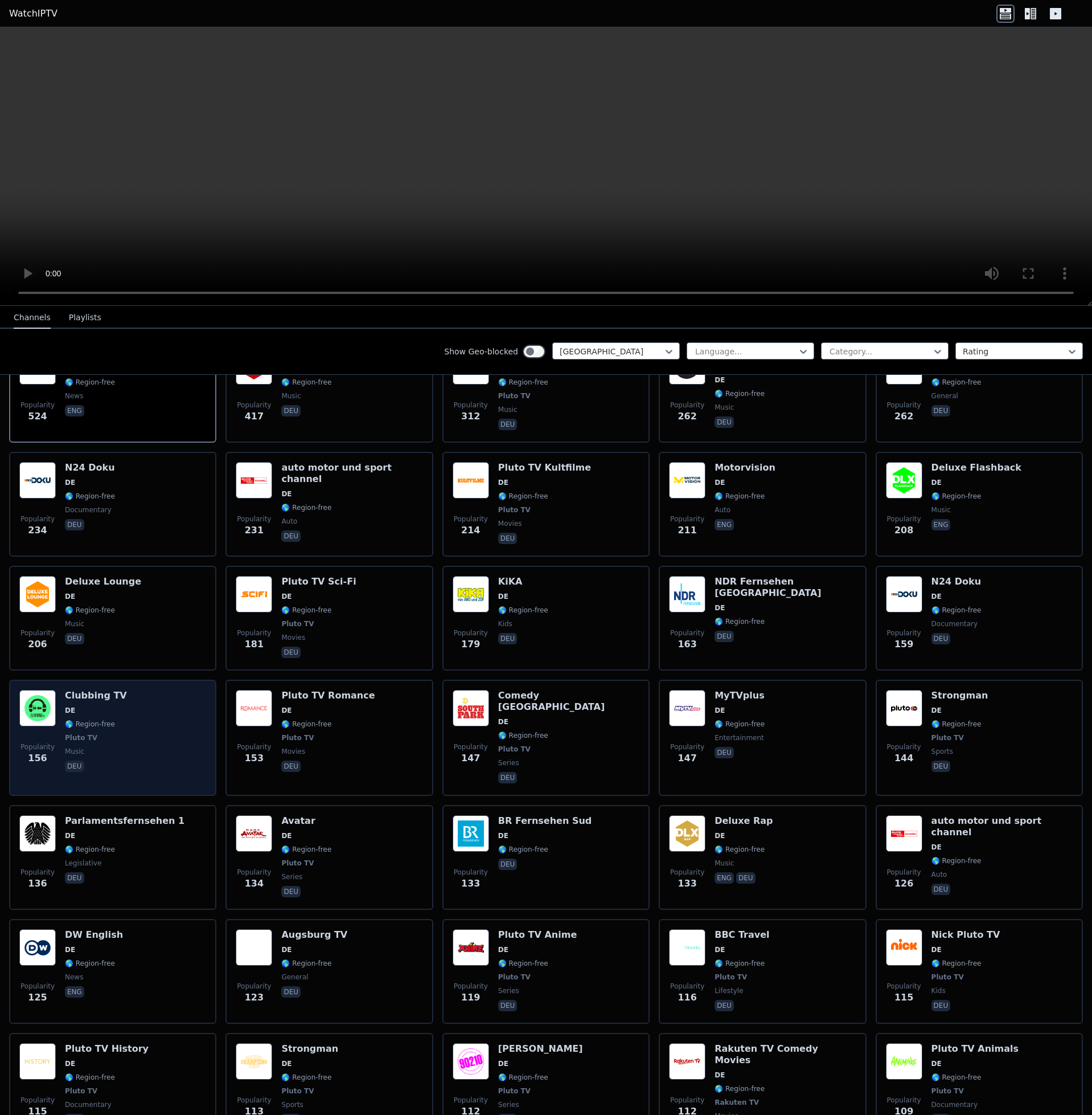
click at [111, 522] on div "Clubbing TV DE 🌎 Region-free Pluto TV music deu" at bounding box center [96, 738] width 62 height 96
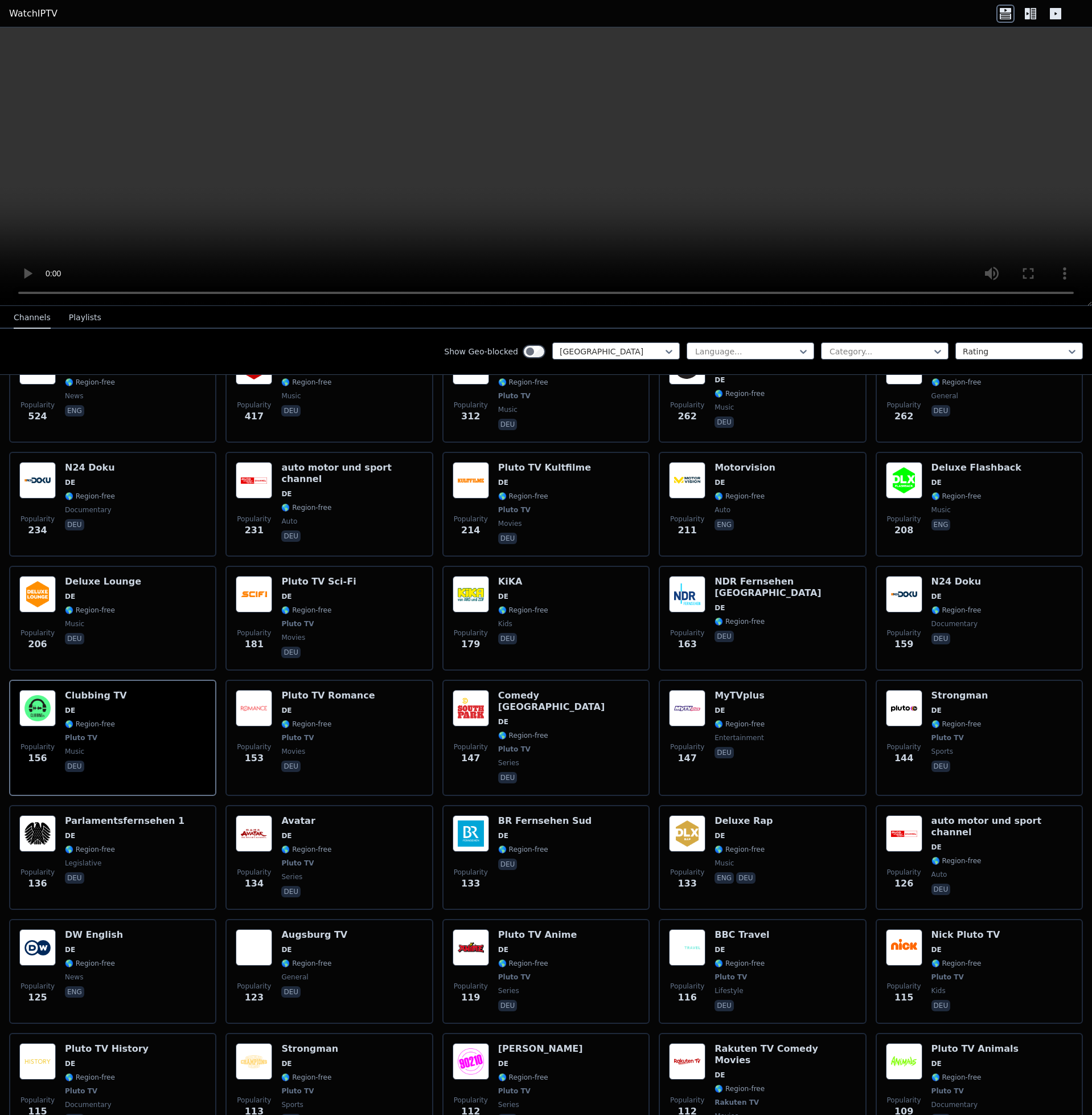
click at [27, 14] on link "WatchIPTV" at bounding box center [33, 14] width 49 height 14
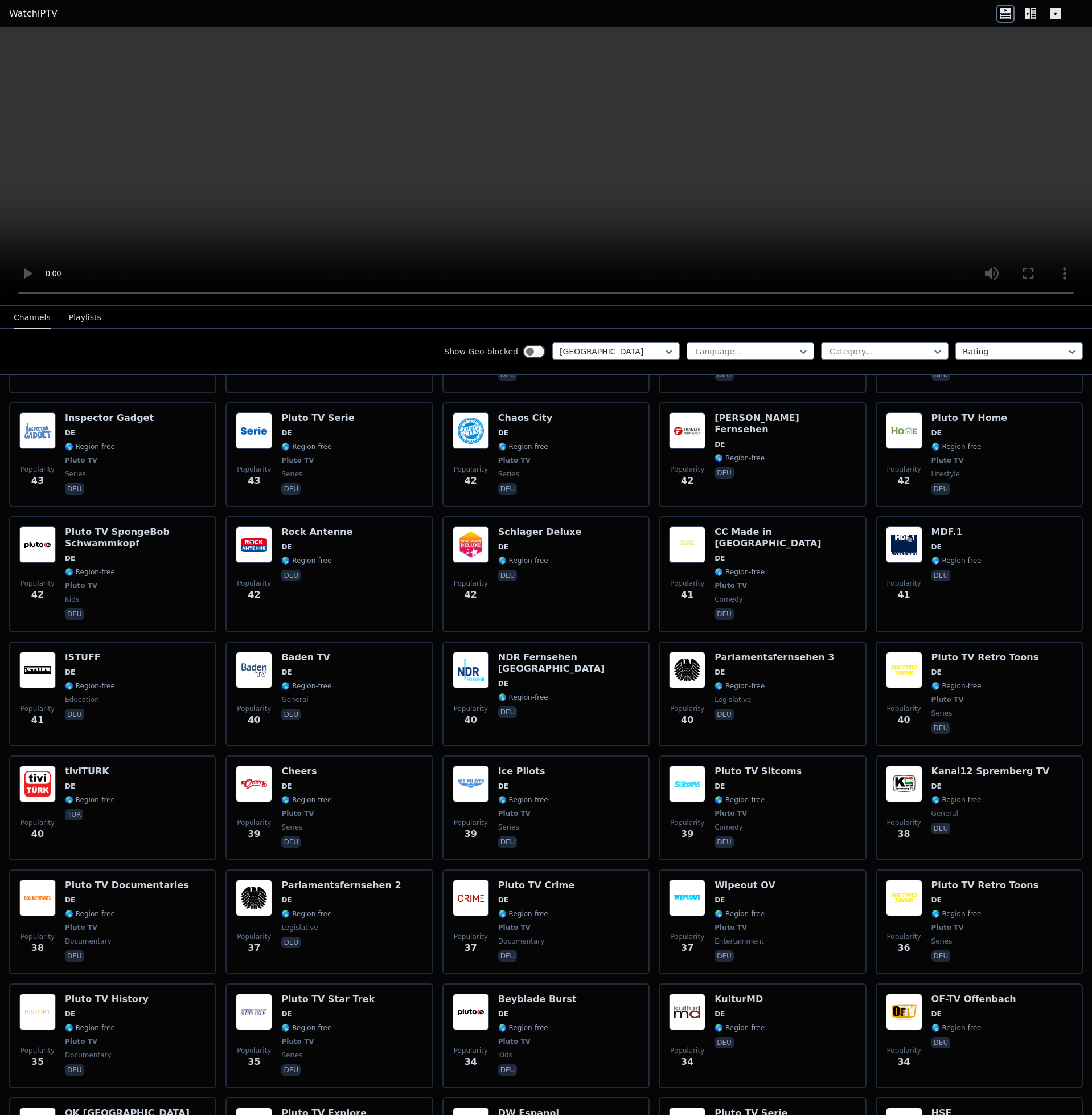
scroll to position [2943, 0]
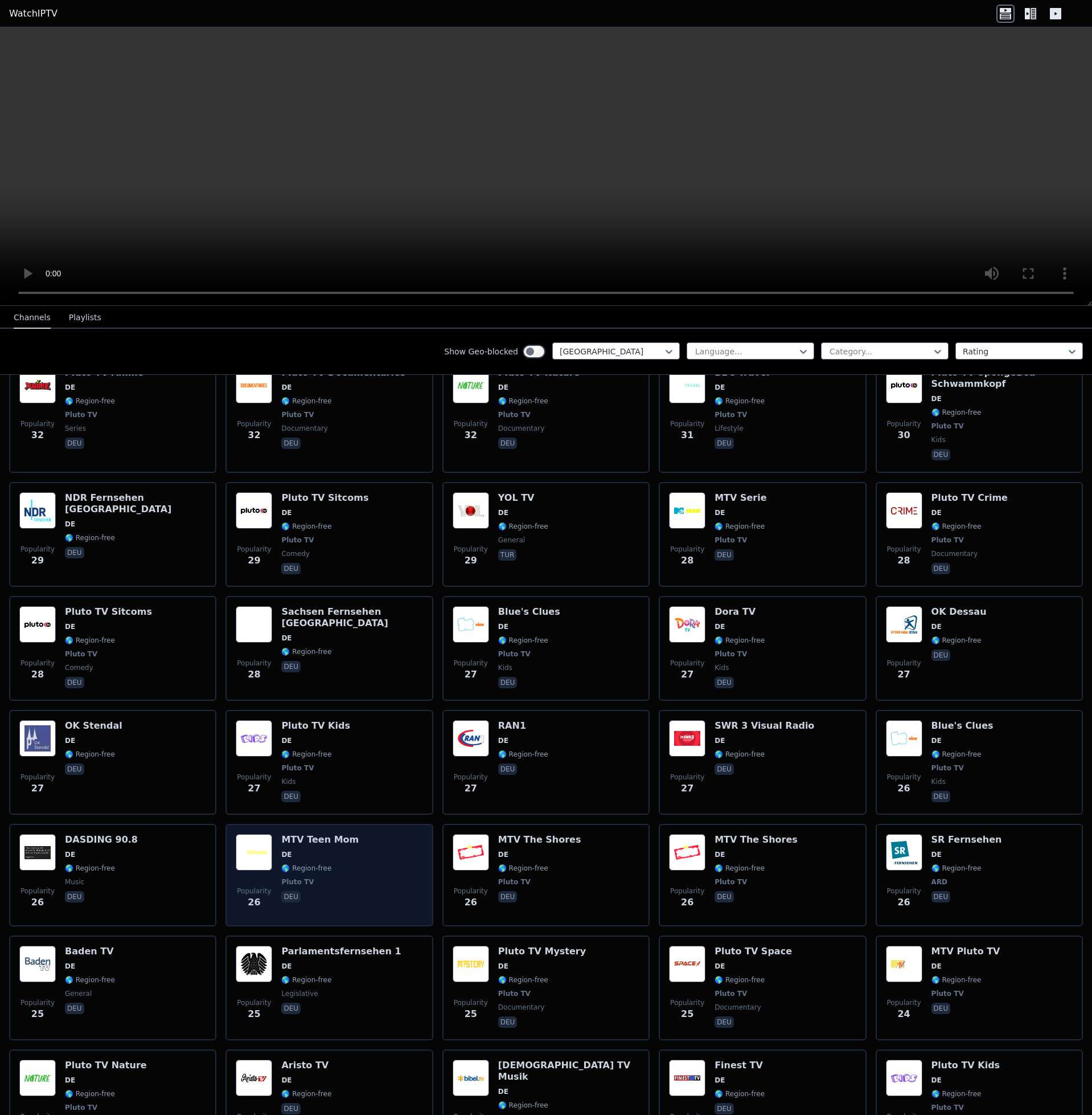
click at [340, 522] on span "DE" at bounding box center [320, 854] width 77 height 9
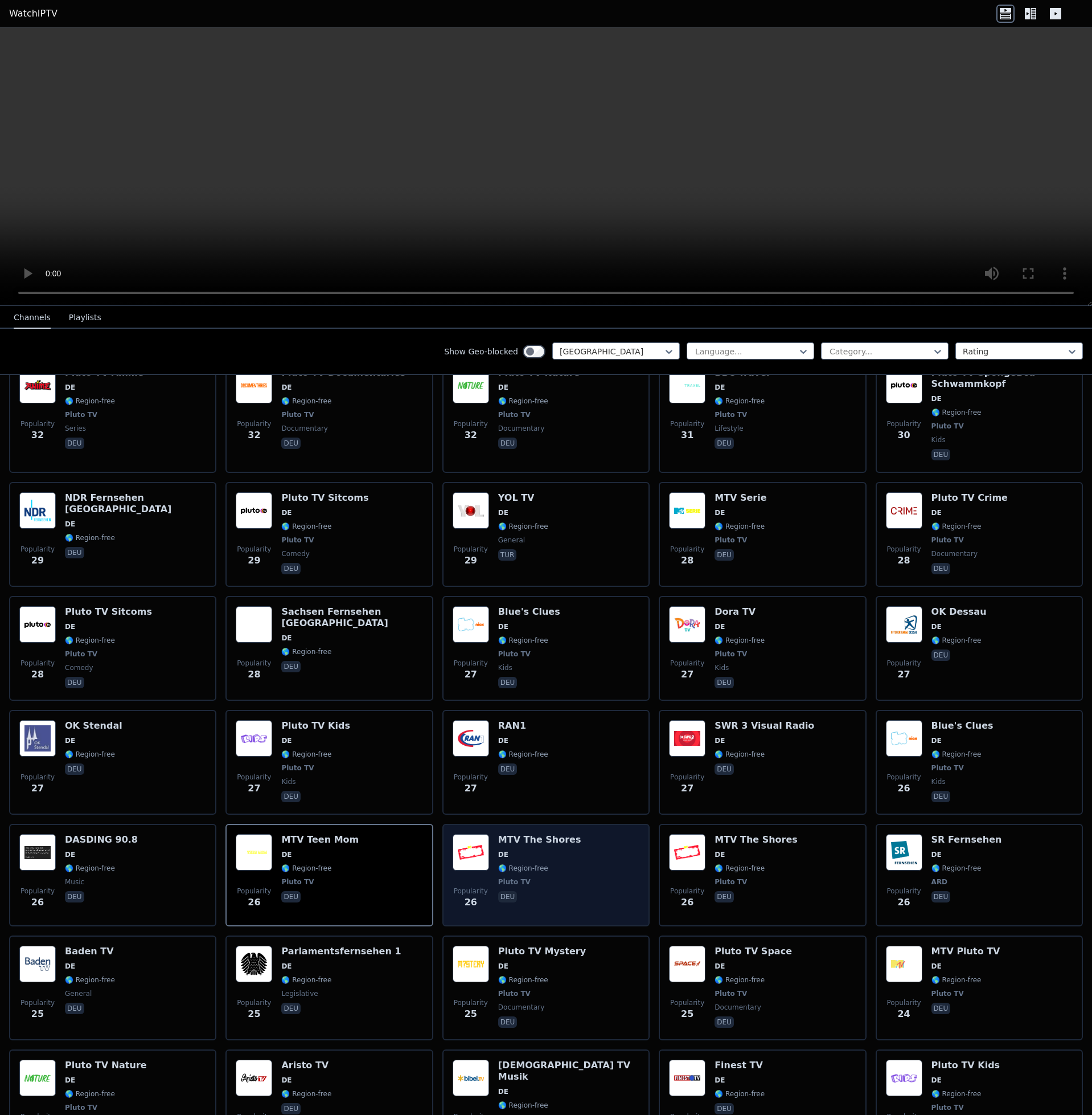
click at [538, 522] on div "Popularity 26 MTV The Shores DE 🌎 Region-free Pluto TV deu" at bounding box center [546, 875] width 208 height 103
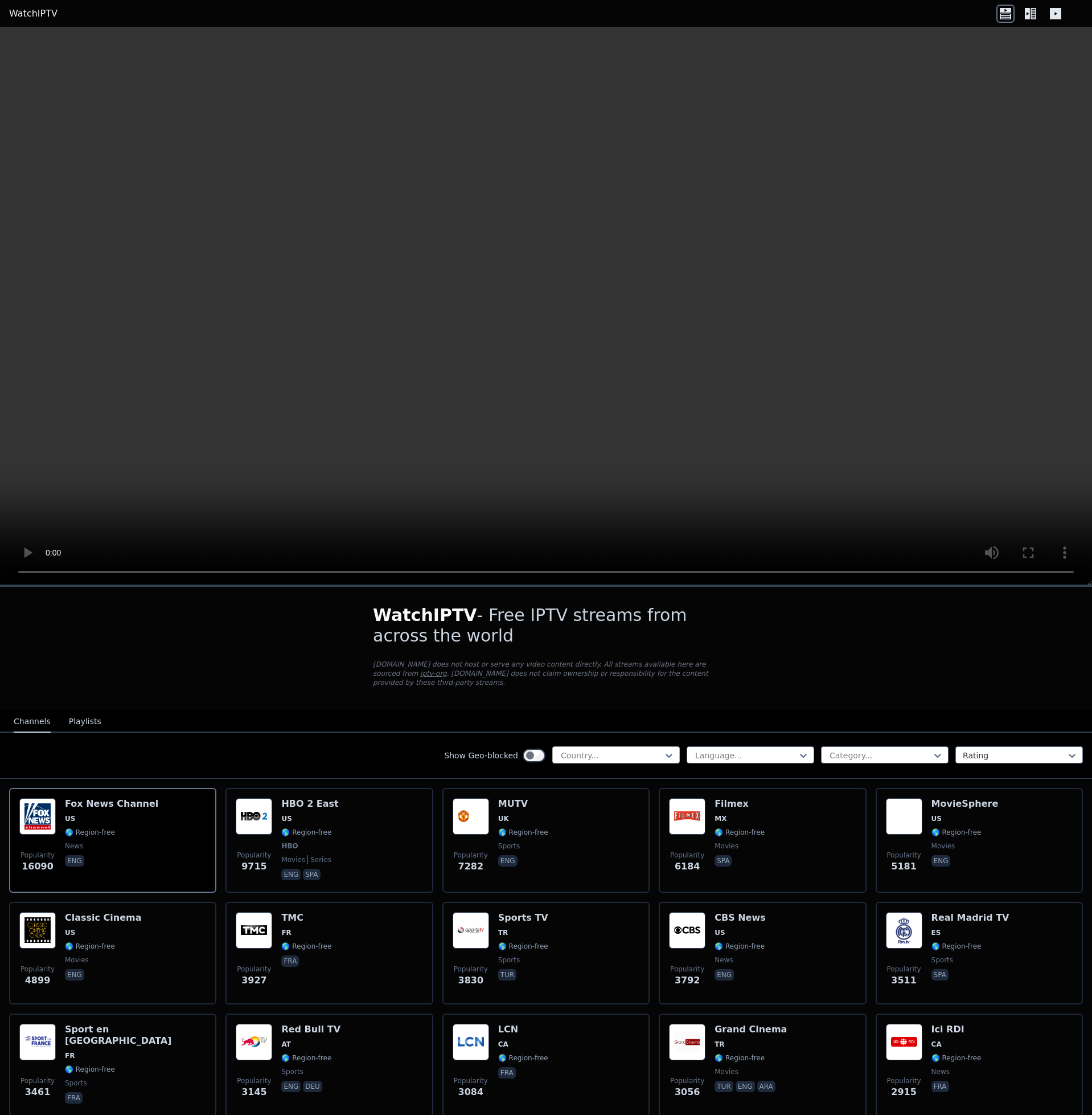
click at [591, 750] on div at bounding box center [611, 755] width 103 height 11
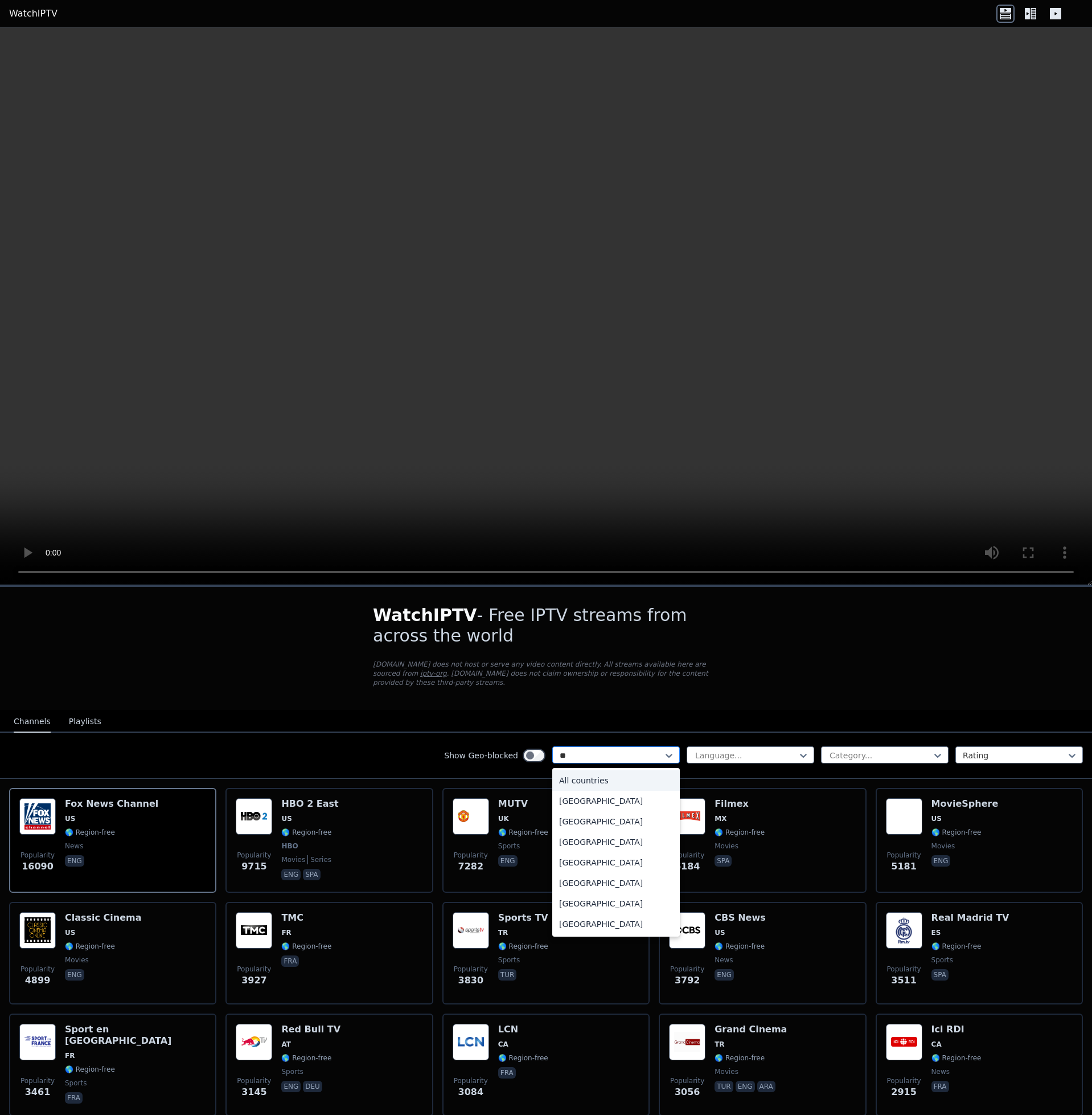
type input "***"
click at [600, 832] on div "[GEOGRAPHIC_DATA]" at bounding box center [616, 842] width 128 height 21
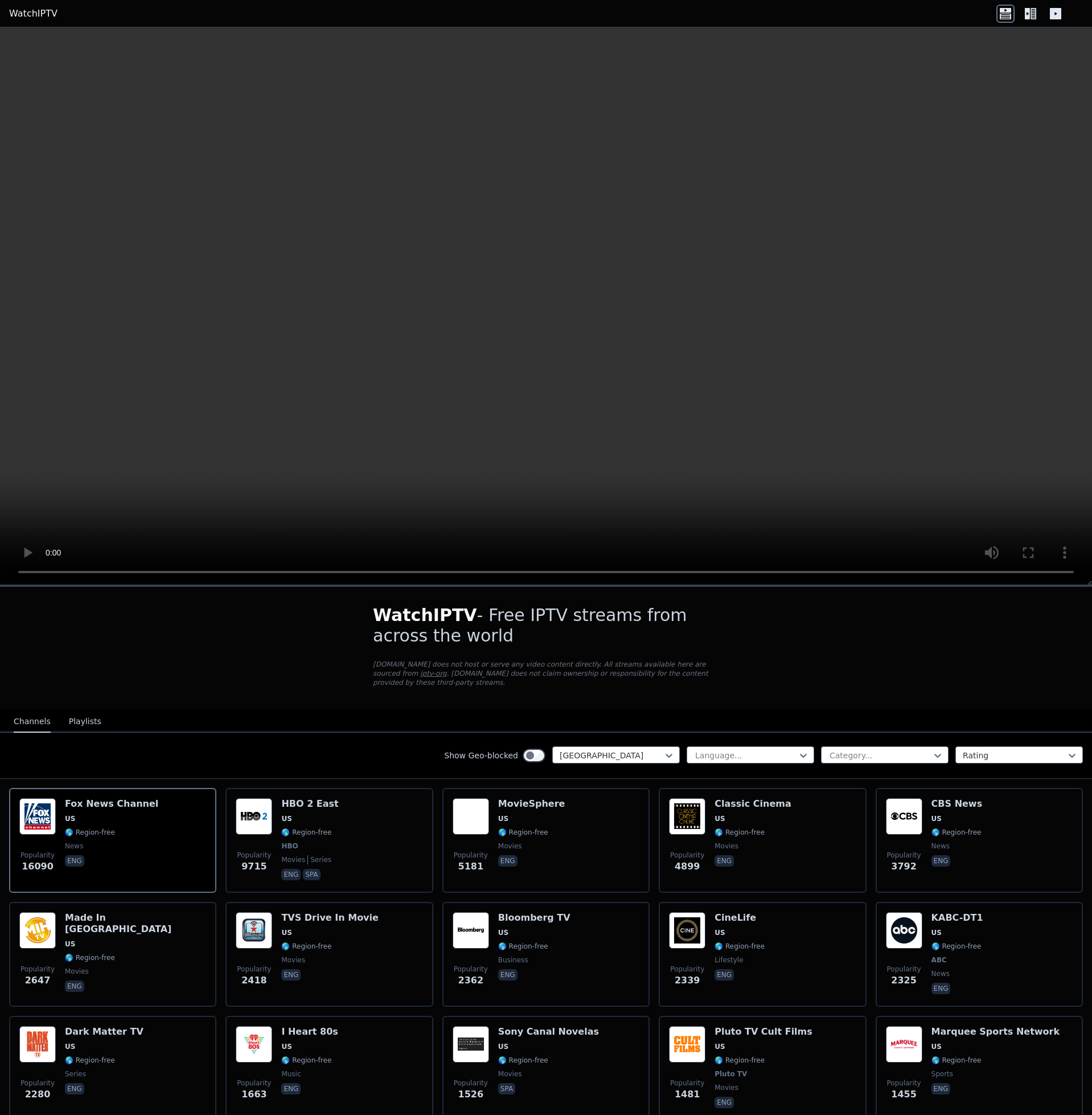
scroll to position [380, 0]
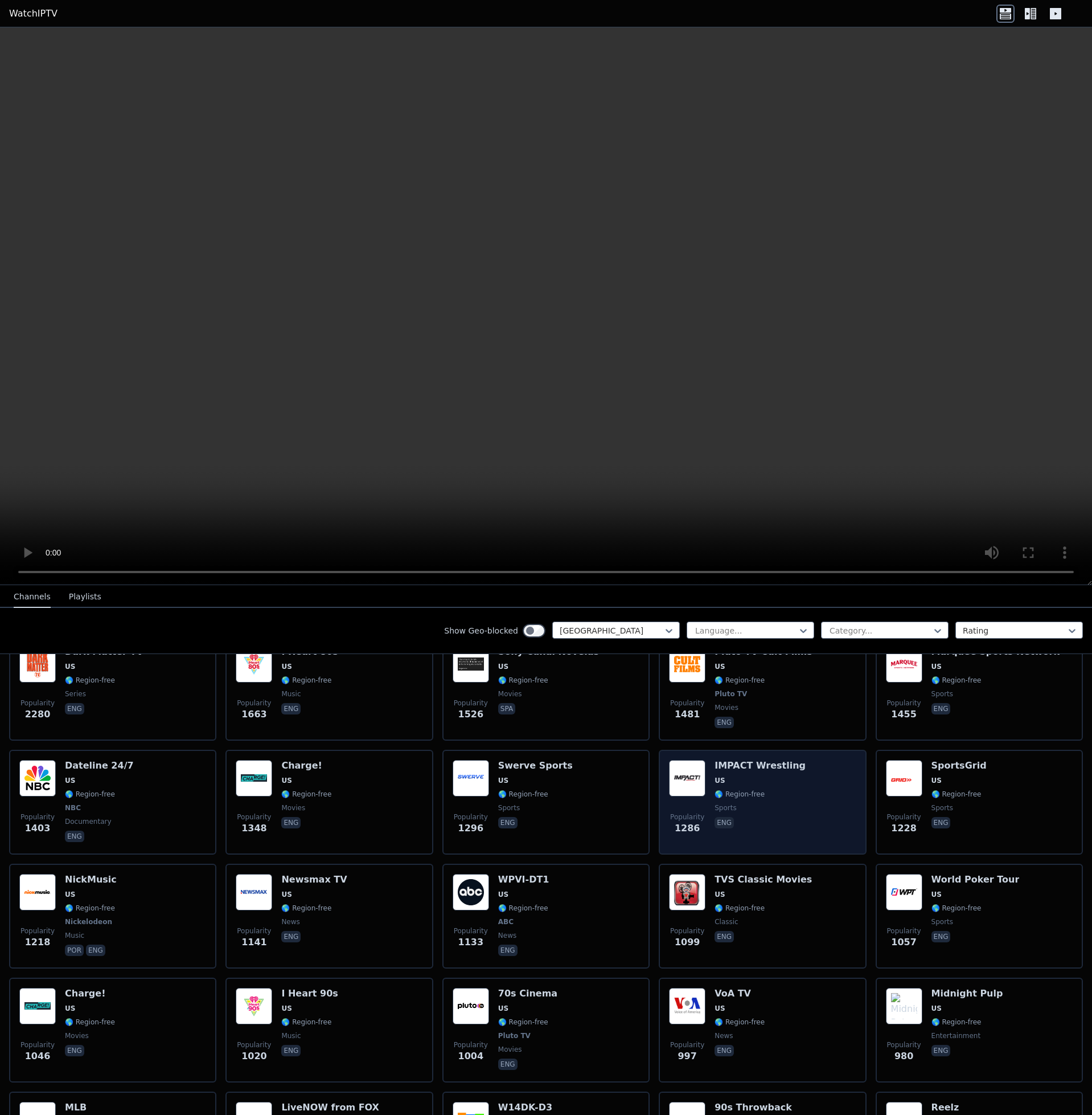
click at [784, 789] on span "🌎 Region-free" at bounding box center [760, 793] width 91 height 9
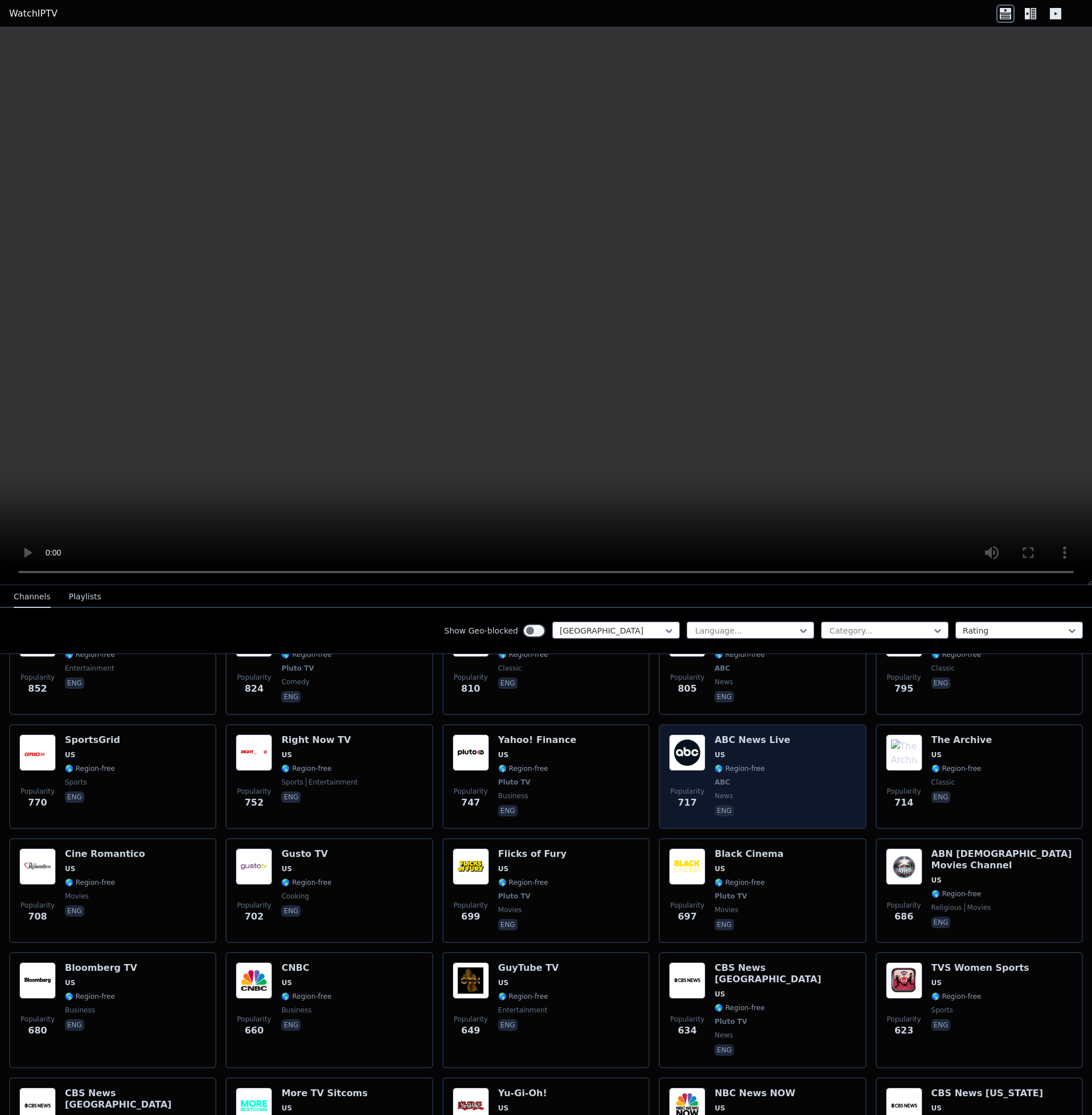
scroll to position [1139, 0]
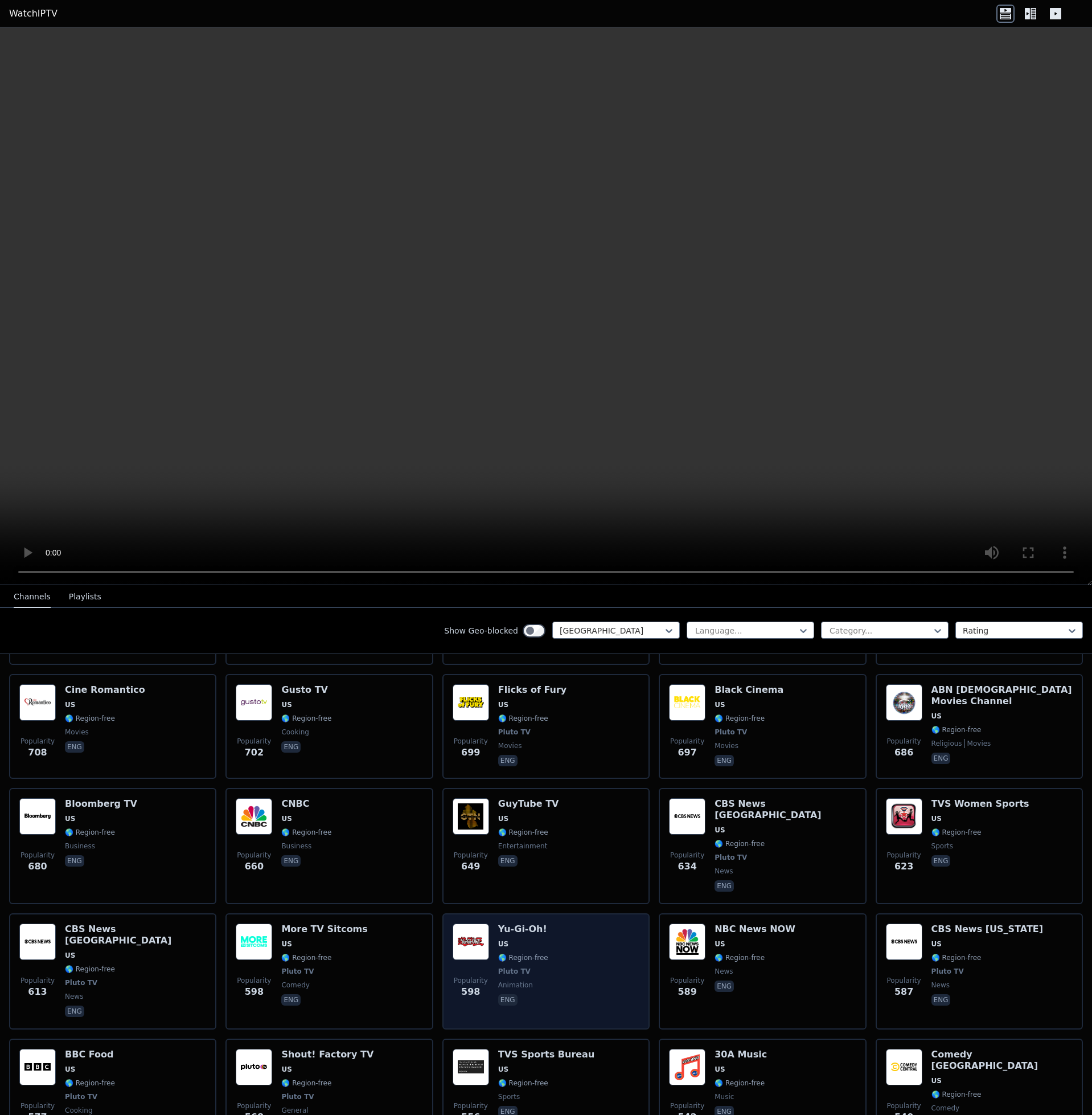
click at [565, 957] on div "Popularity 598 Yu-Gi-Oh! US 🌎 Region-free Pluto TV animation eng" at bounding box center [546, 971] width 187 height 96
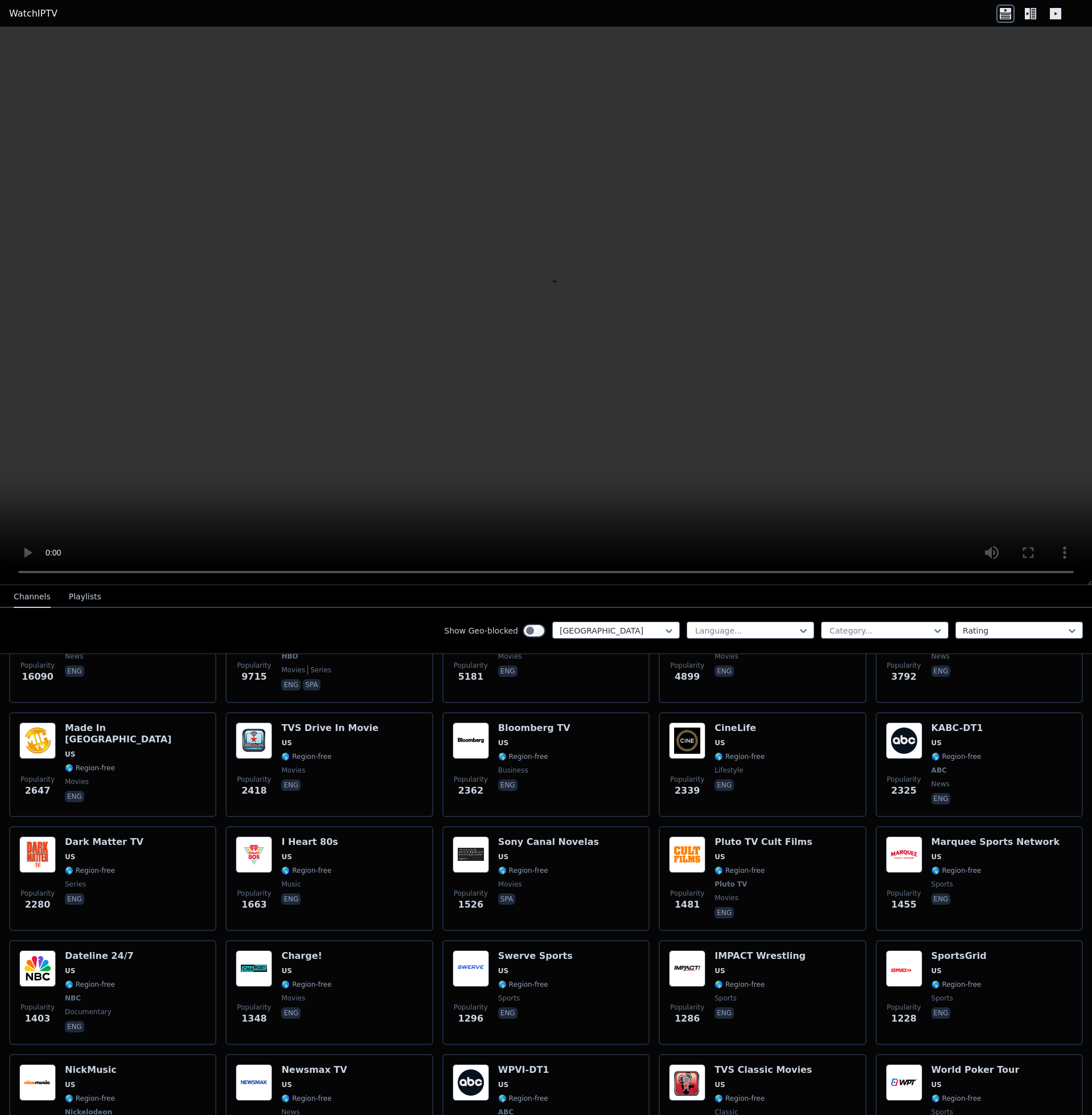
scroll to position [0, 0]
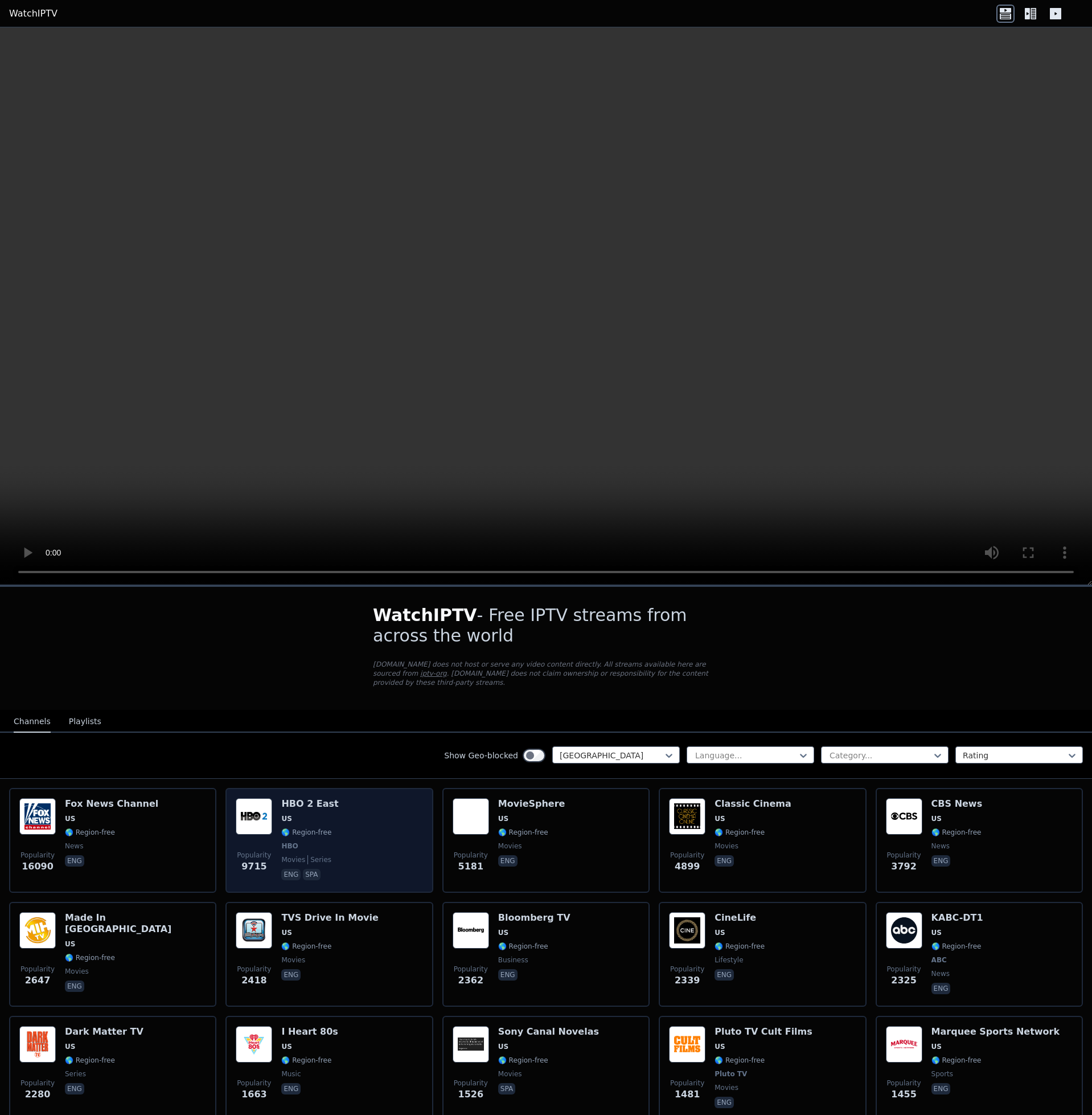
click at [340, 806] on div "Popularity 9715 HBO 2 East US 🌎 Region-free HBO movies series eng spa" at bounding box center [328, 840] width 187 height 84
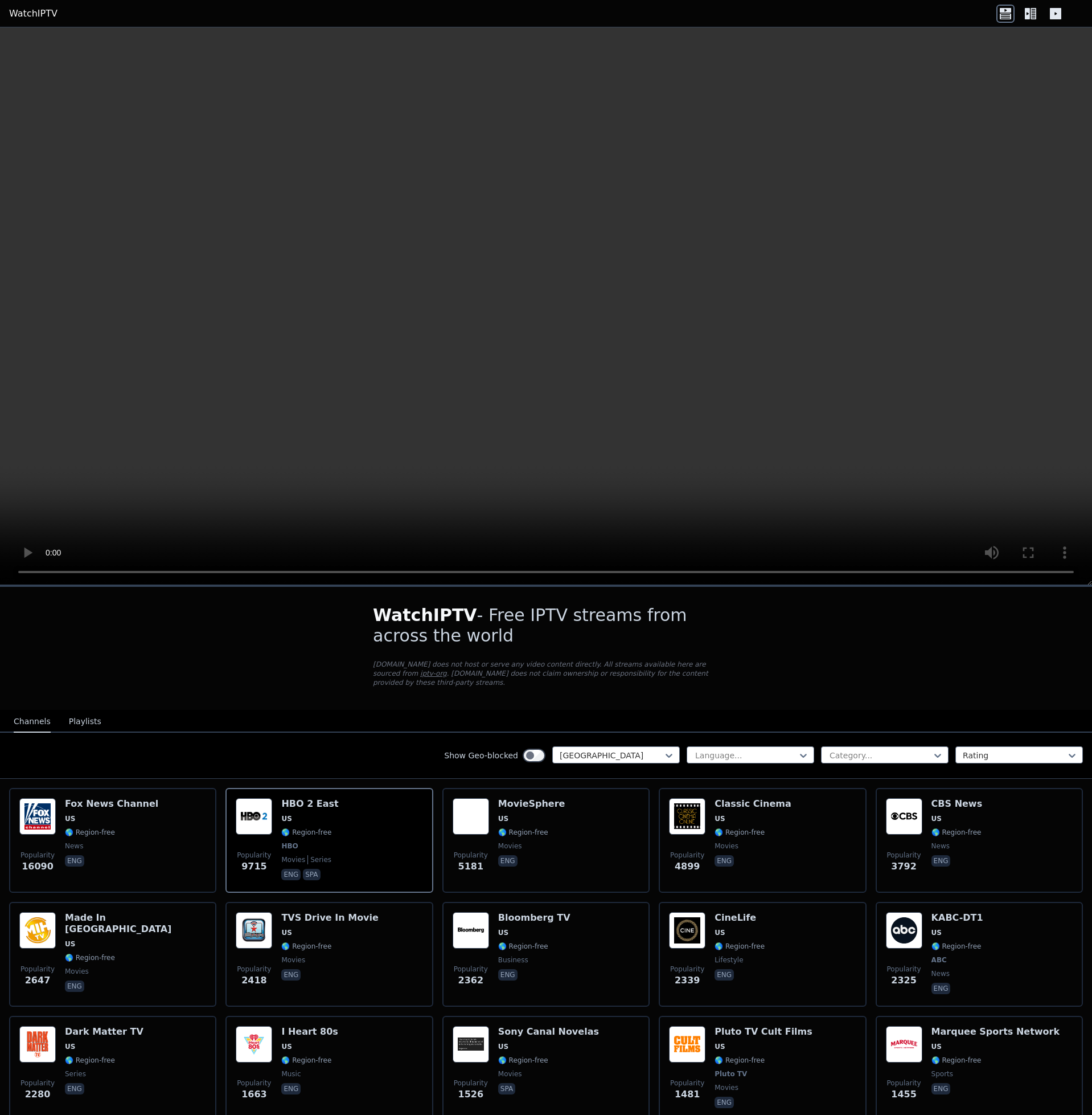
click at [30, 8] on link "WatchIPTV" at bounding box center [33, 14] width 49 height 14
click at [1034, 9] on icon at bounding box center [1033, 13] width 6 height 11
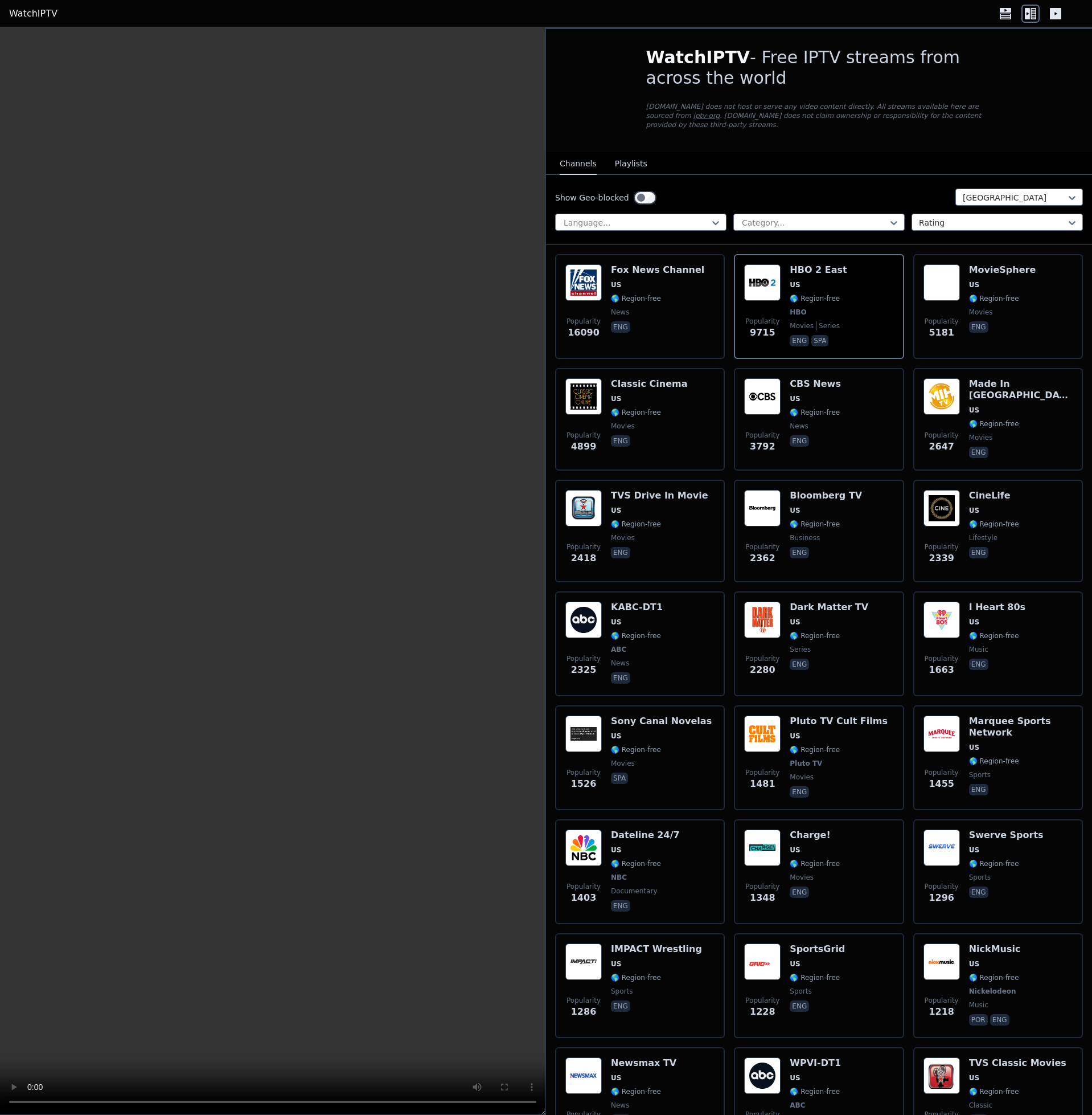
click at [1076, 18] on div at bounding box center [1040, 13] width 87 height 18
click at [1056, 16] on icon at bounding box center [1056, 13] width 11 height 11
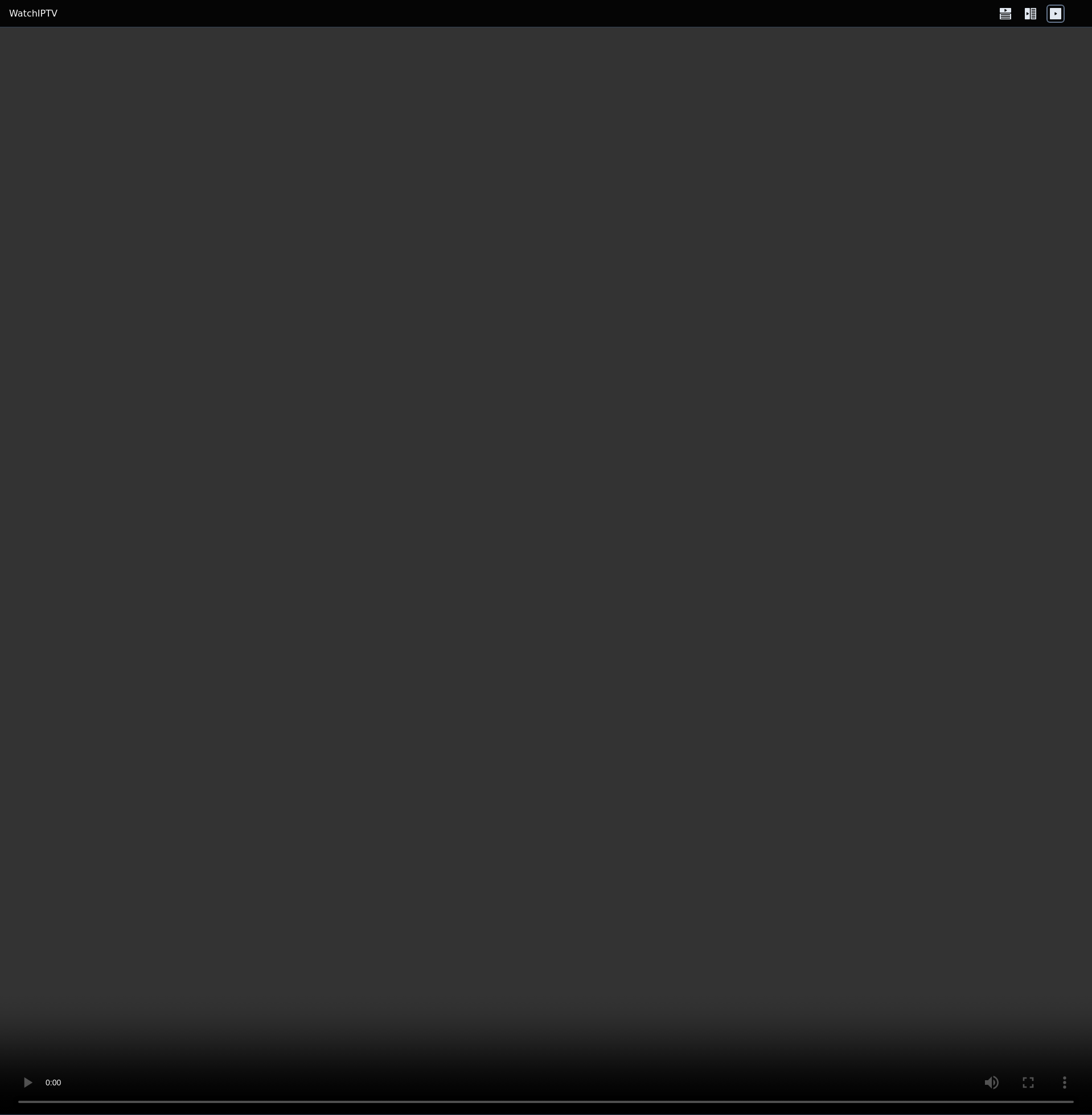
click at [1002, 15] on icon at bounding box center [1005, 13] width 18 height 18
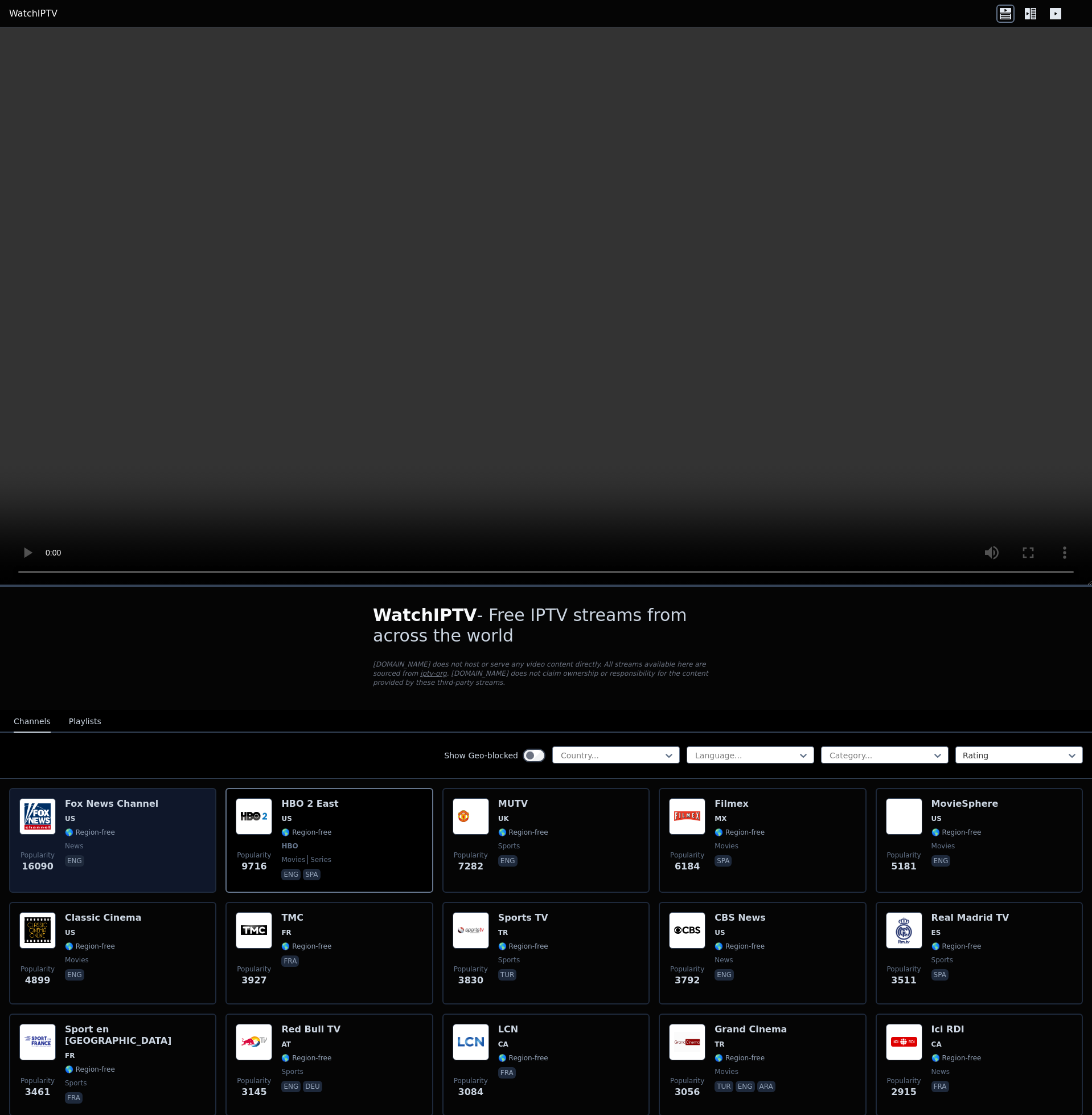
click at [111, 814] on span "US" at bounding box center [111, 819] width 93 height 9
